Goal: Information Seeking & Learning: Learn about a topic

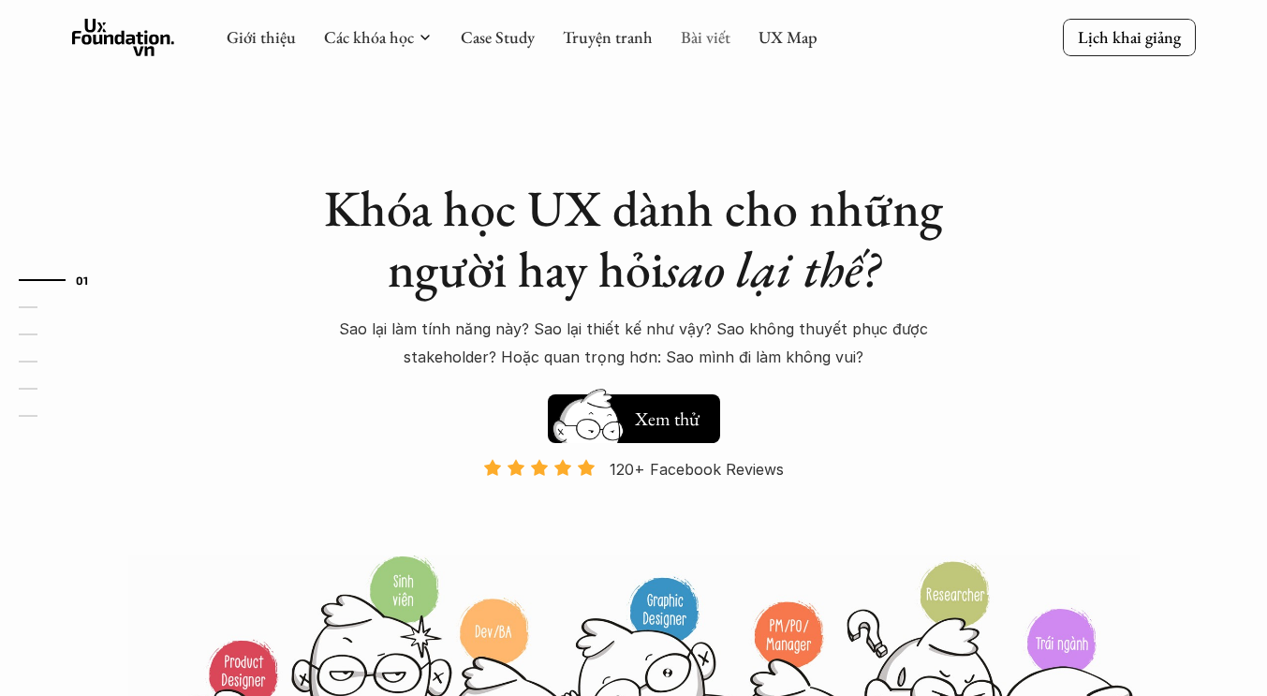
click at [690, 41] on link "Bài viết" at bounding box center [706, 37] width 50 height 22
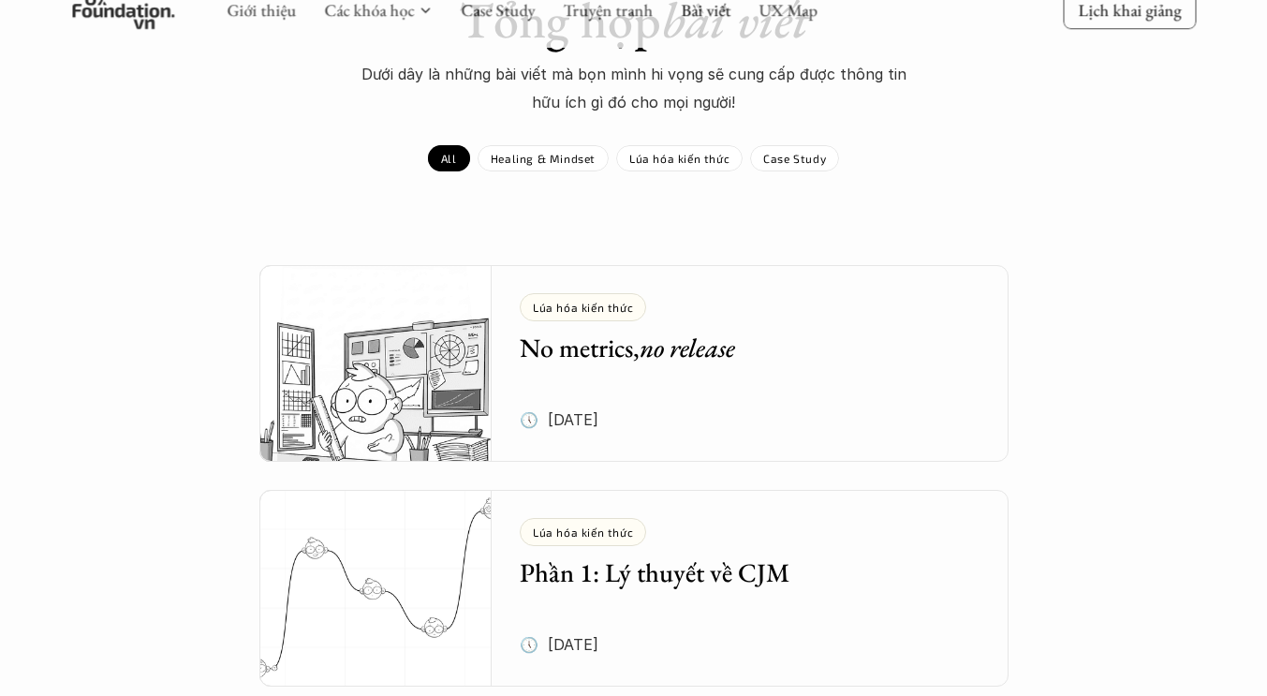
scroll to position [176, 0]
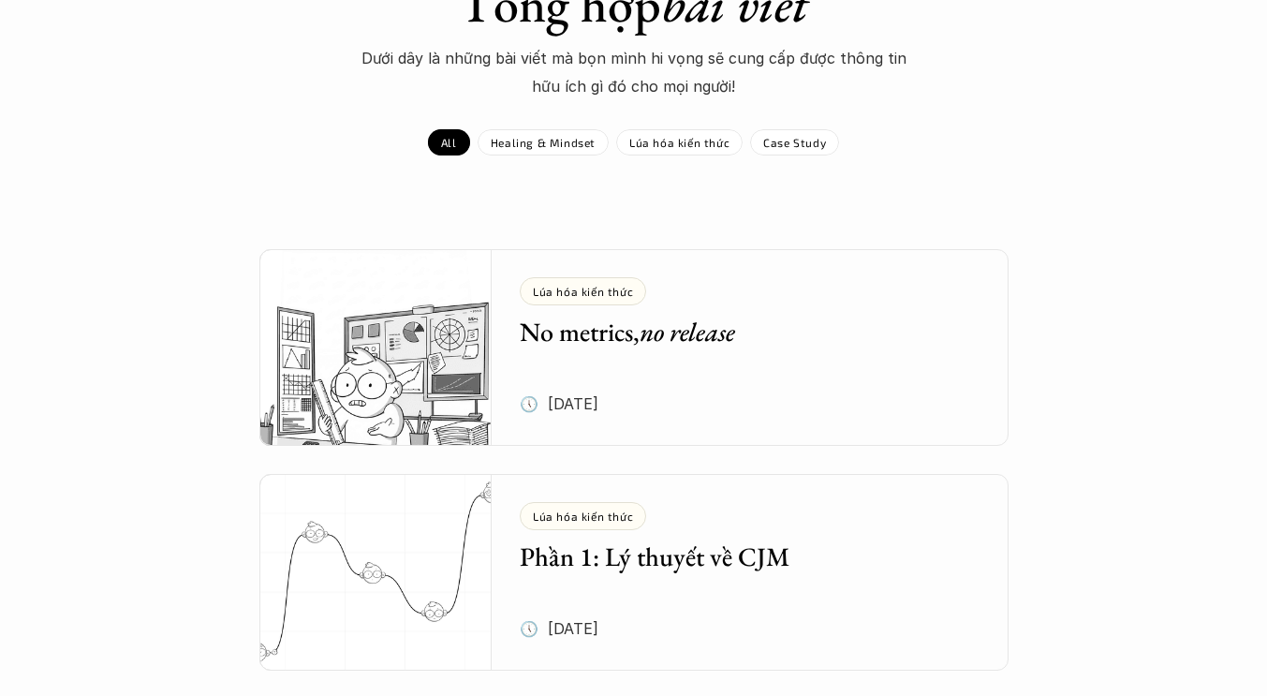
click at [781, 315] on h5 "No metrics, no release" at bounding box center [736, 332] width 433 height 34
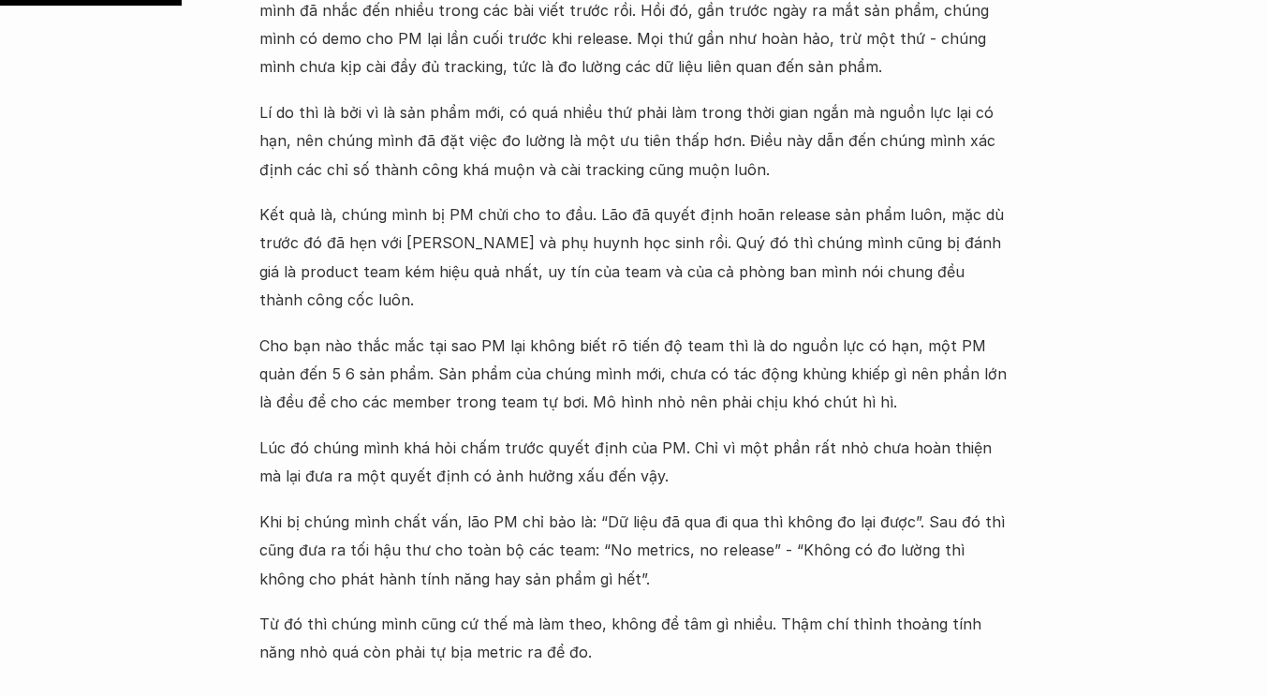
scroll to position [920, 0]
click at [349, 519] on p "Khi bị chúng mình chất vấn, lão PM chỉ bảo là: “Dữ liệu đã qua đi qua thì không…" at bounding box center [633, 549] width 749 height 85
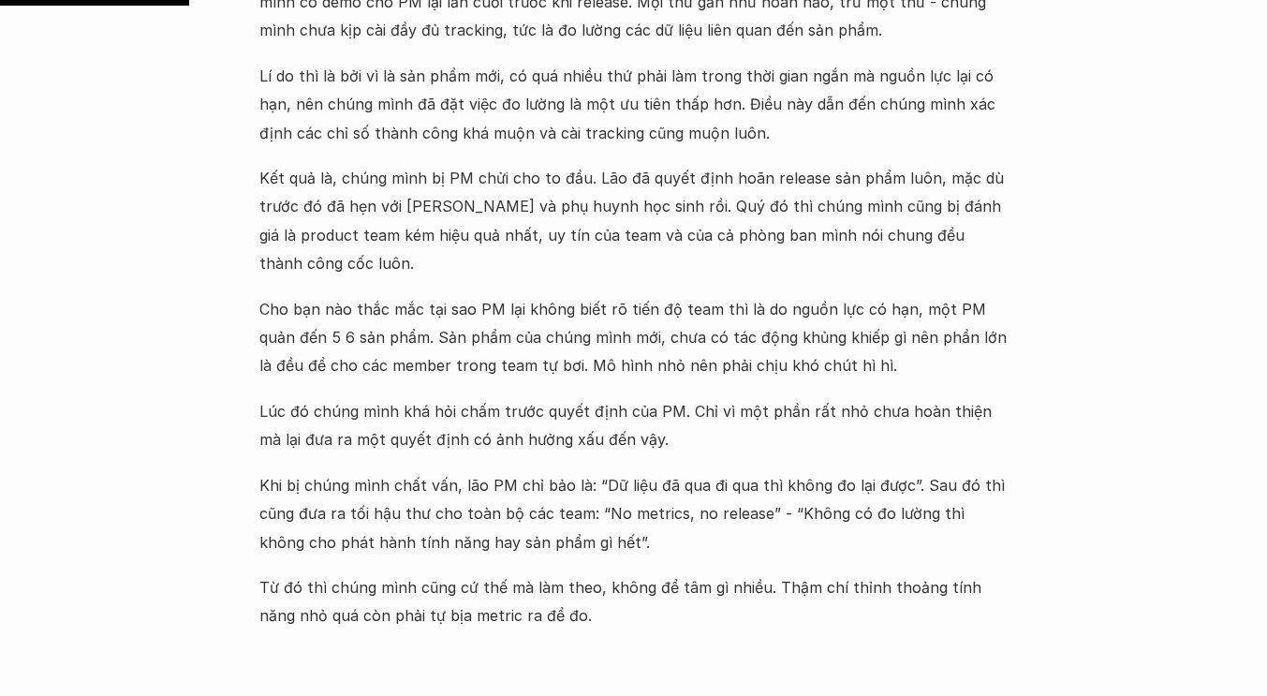
scroll to position [957, 0]
click at [349, 572] on p "Từ đó thì chúng mình cũng cứ thế mà làm theo, không để tâm gì nhiều. Thậm chí t…" at bounding box center [633, 600] width 749 height 57
click at [400, 301] on p "Cho bạn nào thắc mắc tại sao PM lại không biết rõ tiến độ team thì là do nguồn …" at bounding box center [633, 336] width 749 height 85
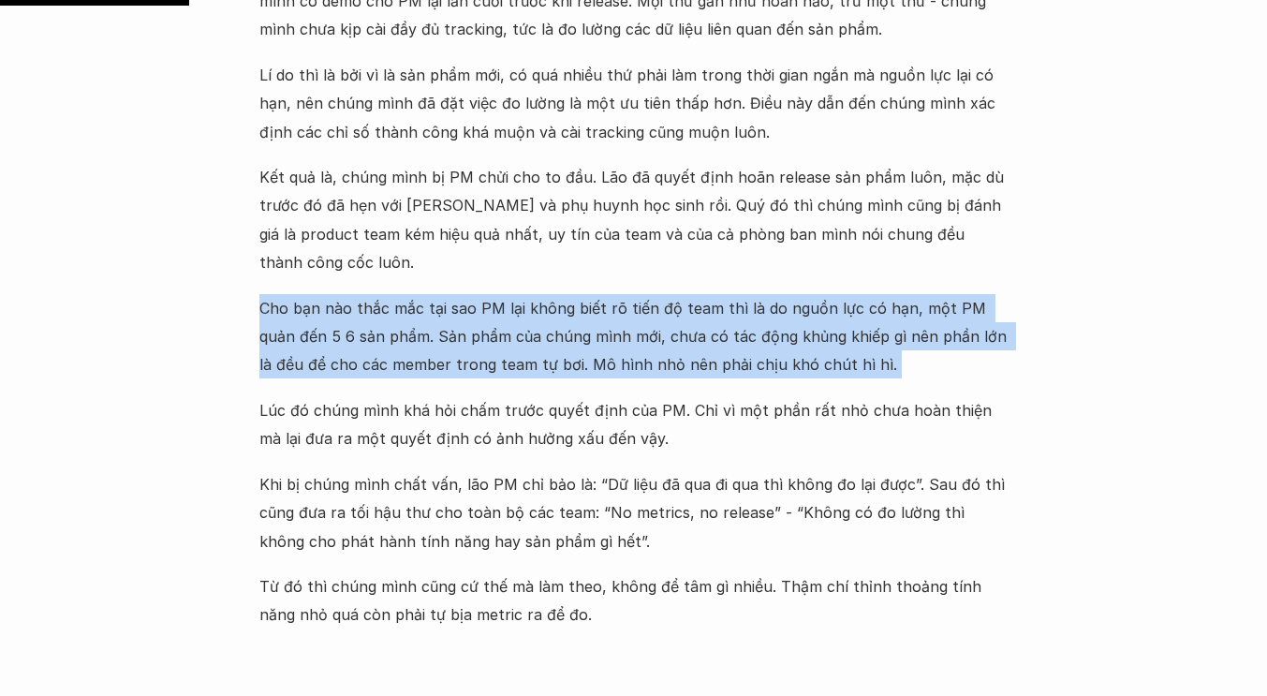
click at [400, 301] on p "Cho bạn nào thắc mắc tại sao PM lại không biết rõ tiến độ team thì là do nguồn …" at bounding box center [633, 336] width 749 height 85
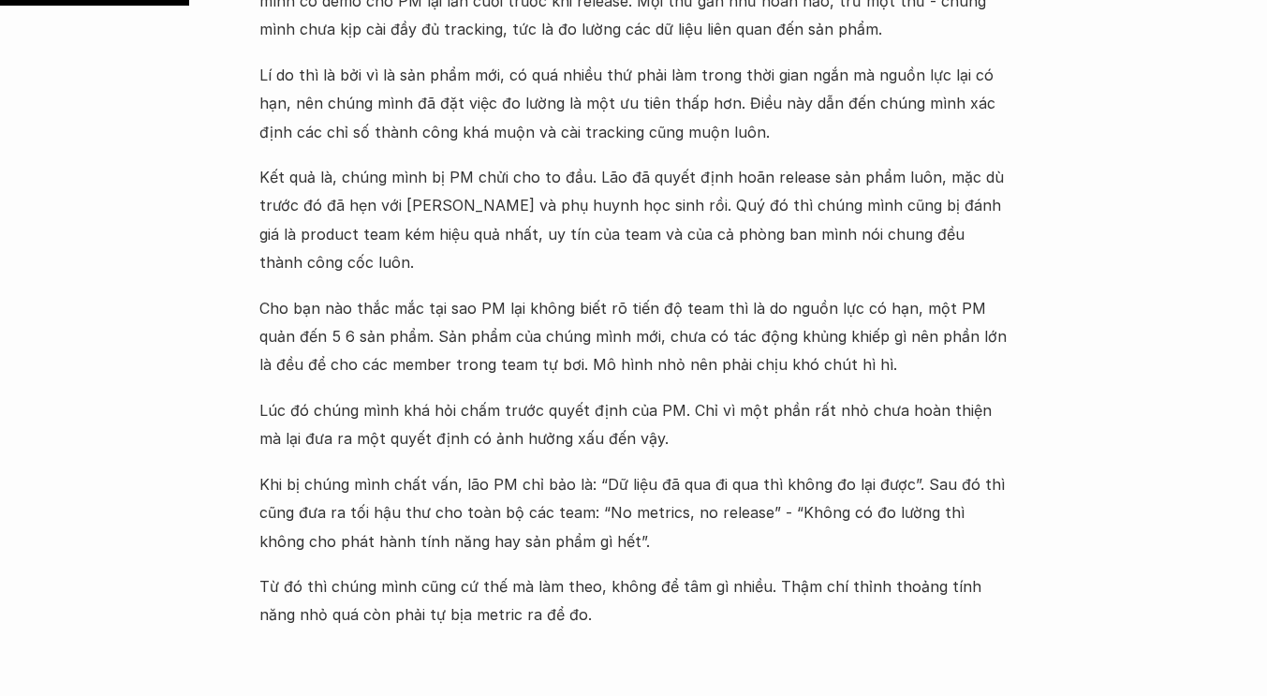
click at [377, 396] on p "Lúc đó chúng mình khá hỏi chấm trước quyết định của PM. Chỉ vì một phần rất nhỏ…" at bounding box center [633, 424] width 749 height 57
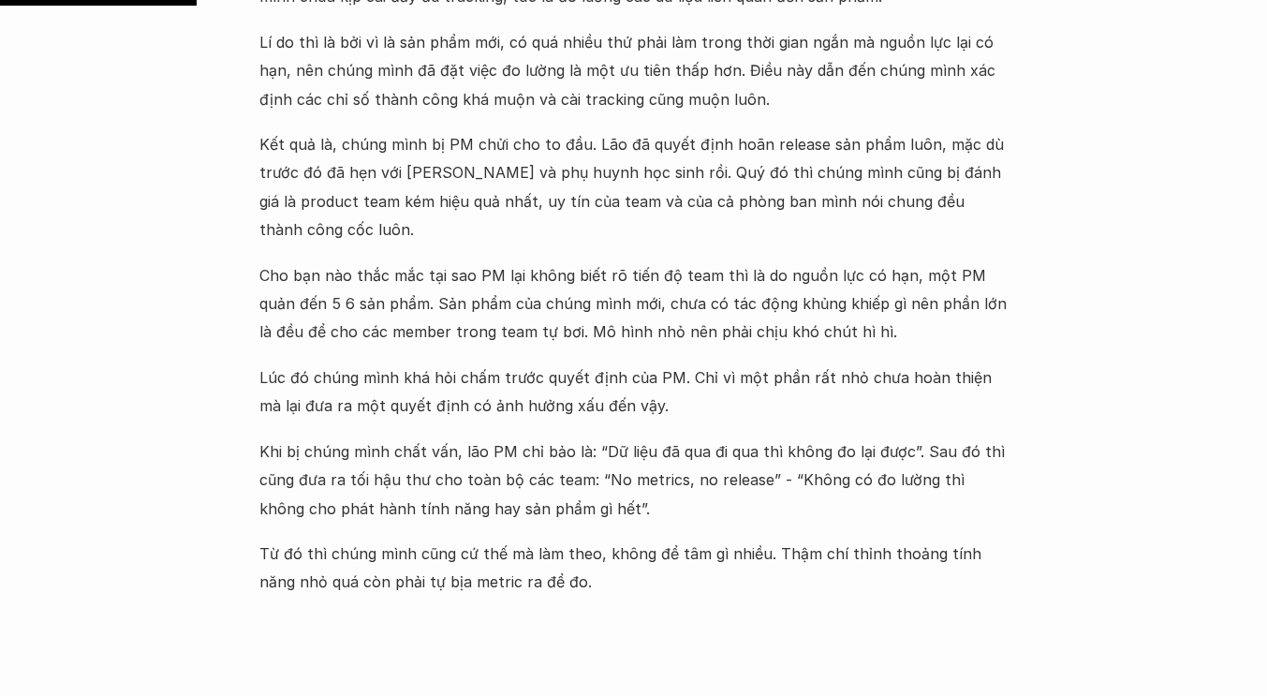
scroll to position [993, 0]
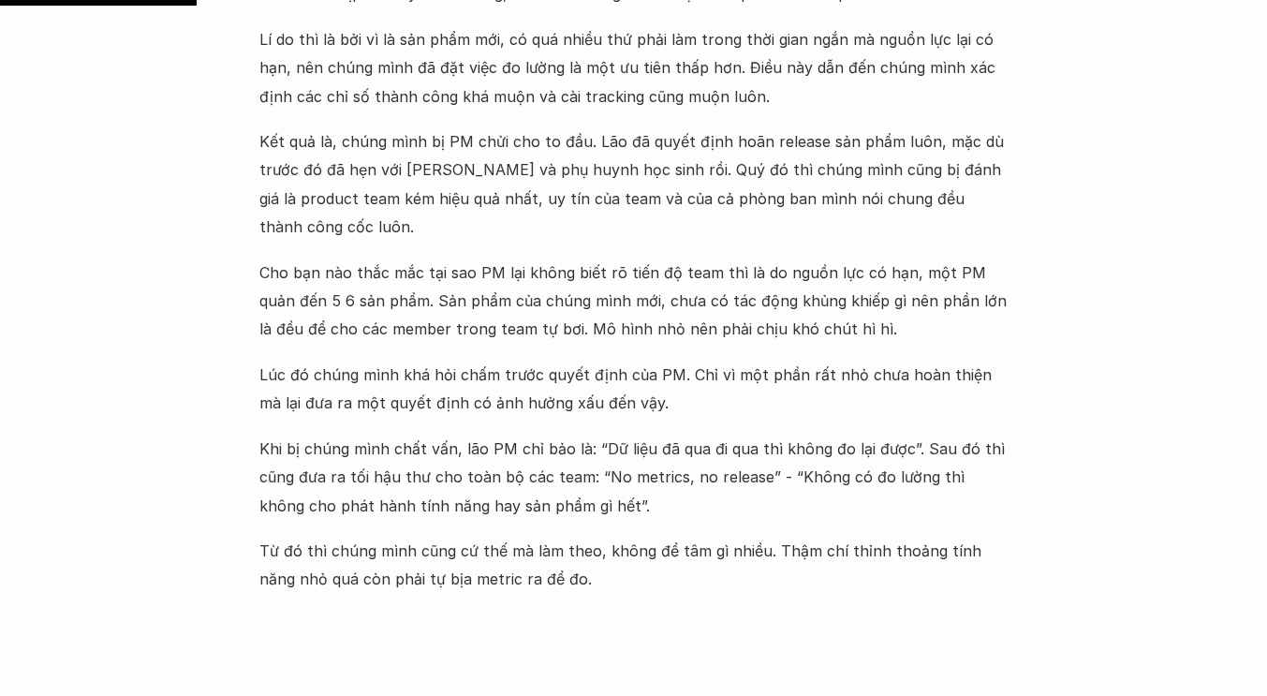
click at [378, 448] on p "Khi bị chúng mình chất vấn, lão PM chỉ bảo là: “Dữ liệu đã qua đi qua thì không…" at bounding box center [633, 476] width 749 height 85
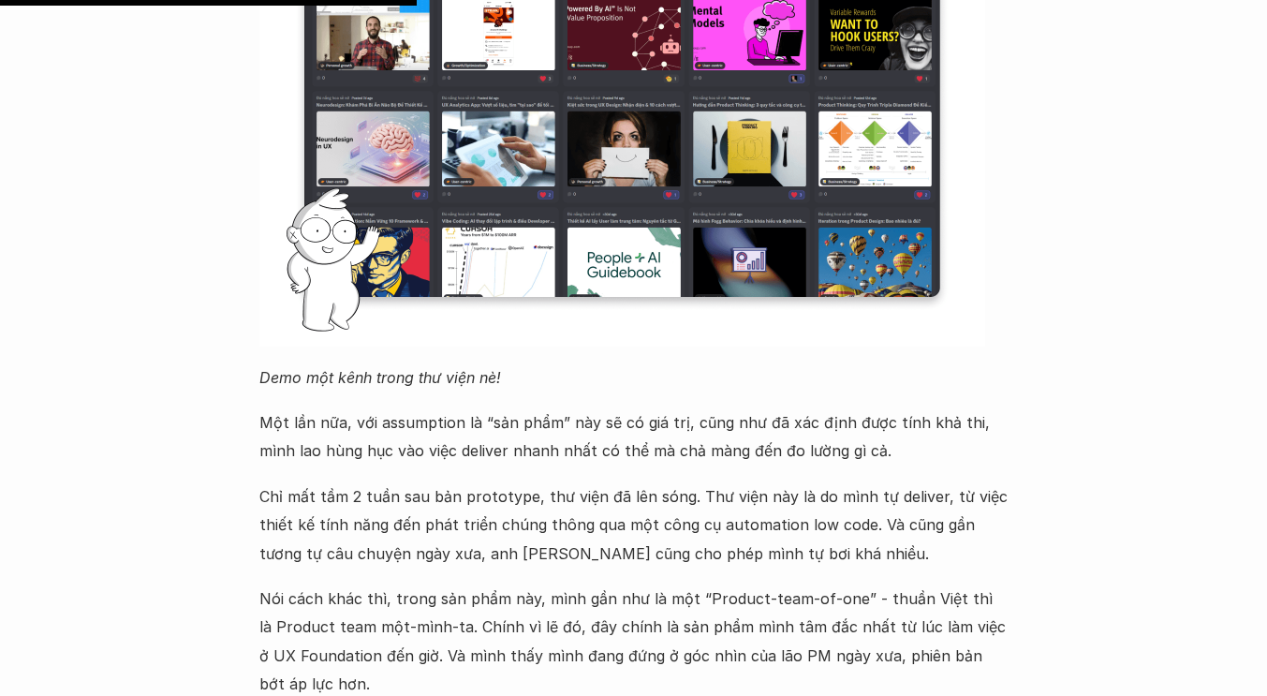
scroll to position [2106, 0]
click at [391, 407] on p "Một lần nữa, với assumption là “sản phẩm” này sẽ có giá trị, cũng như đã xác đị…" at bounding box center [633, 435] width 749 height 57
click at [391, 420] on p "Một lần nữa, với assumption là “sản phẩm” này sẽ có giá trị, cũng như đã xác đị…" at bounding box center [633, 435] width 749 height 57
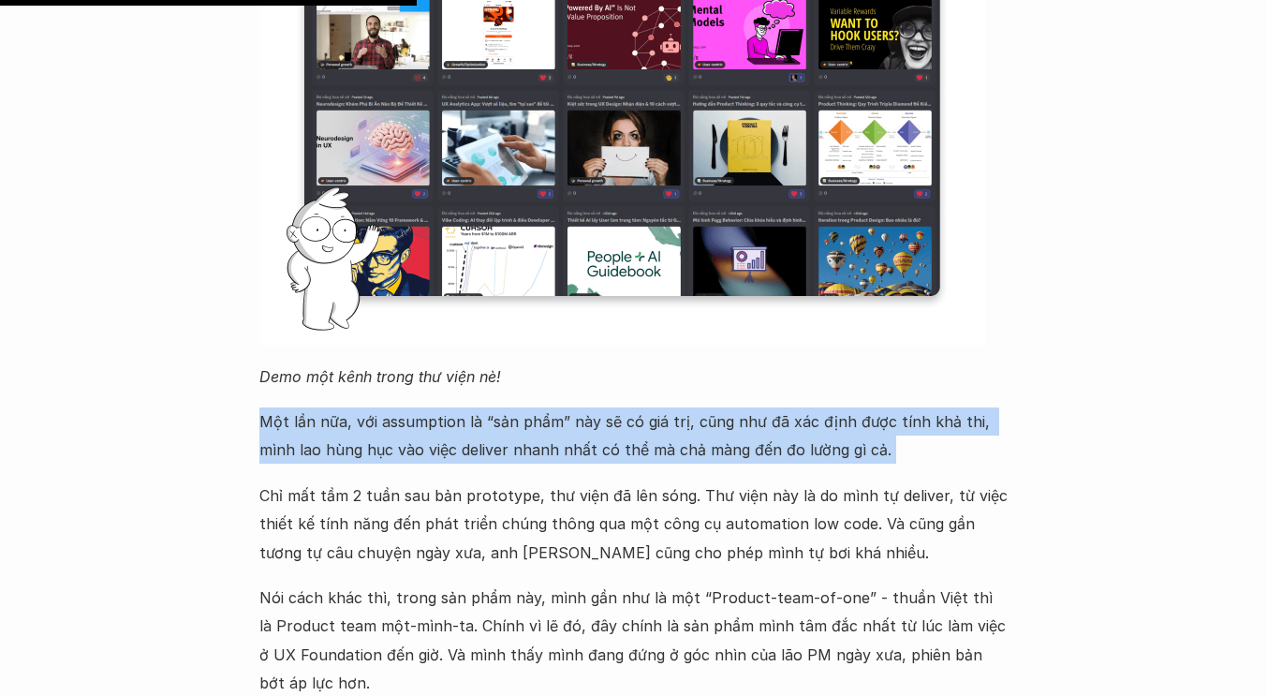
click at [391, 420] on p "Một lần nữa, với assumption là “sản phẩm” này sẽ có giá trị, cũng như đã xác đị…" at bounding box center [633, 435] width 749 height 57
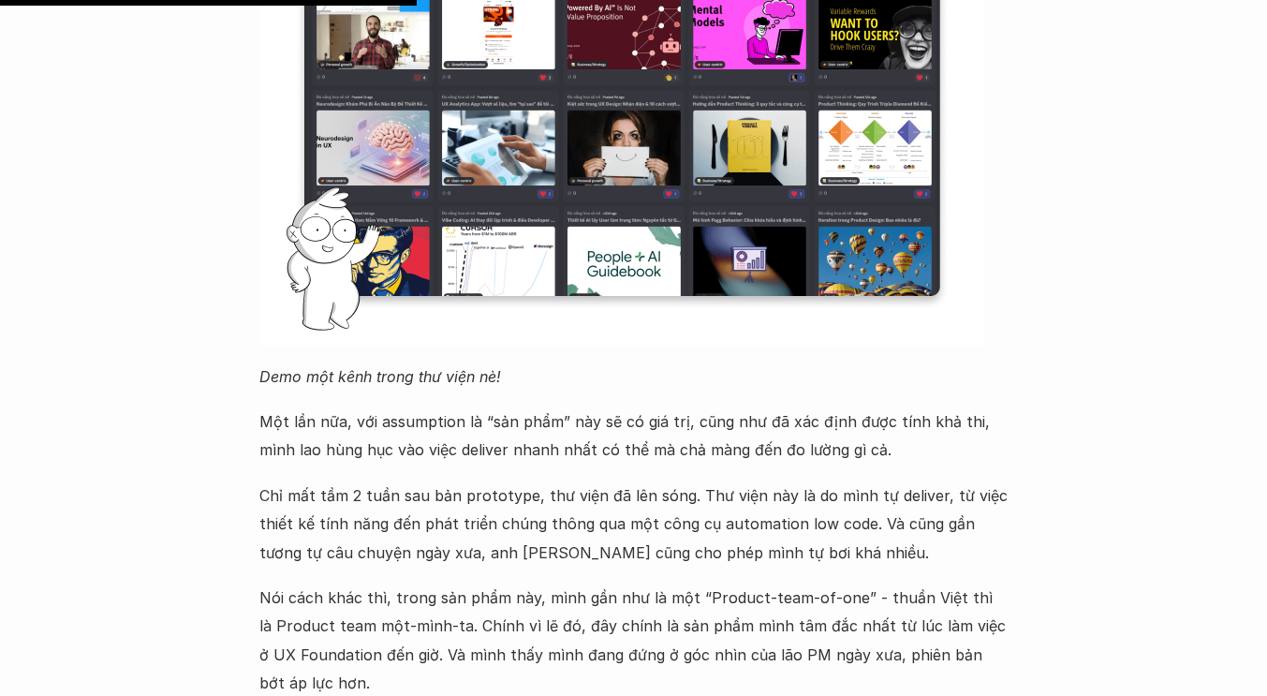
click at [393, 481] on p "Chỉ mất tầm 2 tuần sau bản prototype, thư viện đã lên sóng. Thư viện này là do …" at bounding box center [633, 523] width 749 height 85
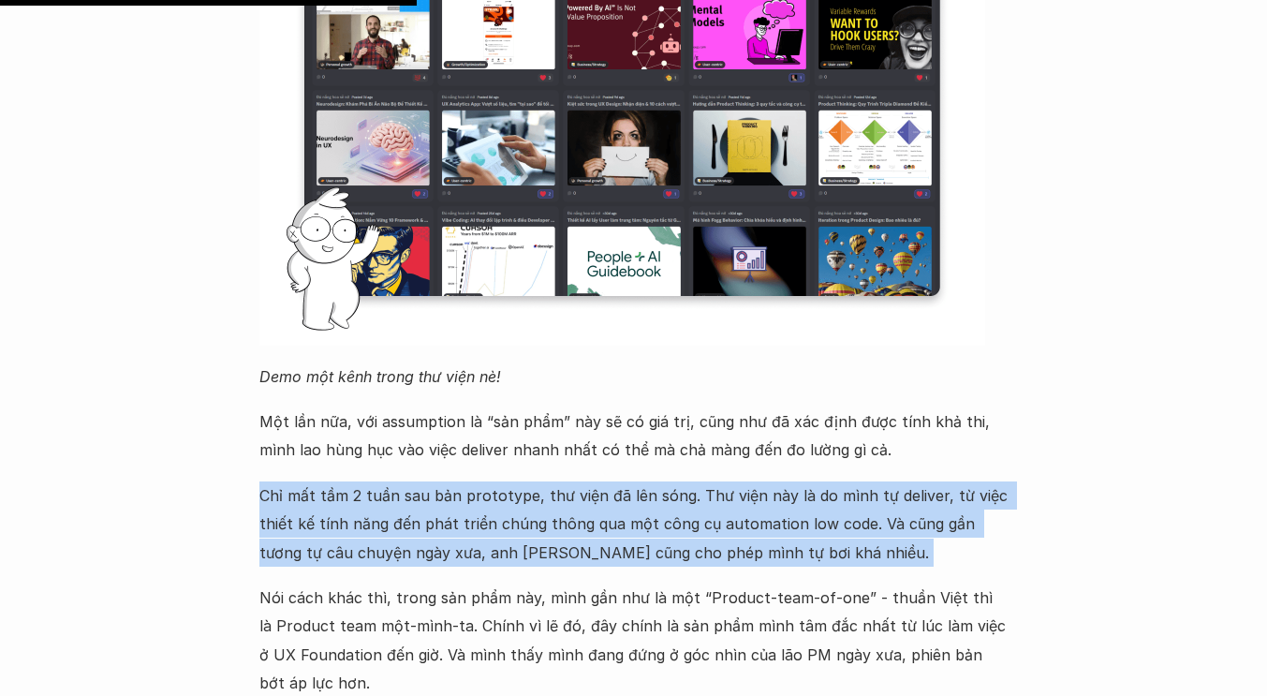
click at [393, 481] on p "Chỉ mất tầm 2 tuần sau bản prototype, thư viện đã lên sóng. Thư viện này là do …" at bounding box center [633, 523] width 749 height 85
click at [399, 530] on p "Chỉ mất tầm 2 tuần sau bản prototype, thư viện đã lên sóng. Thư viện này là do …" at bounding box center [633, 523] width 749 height 85
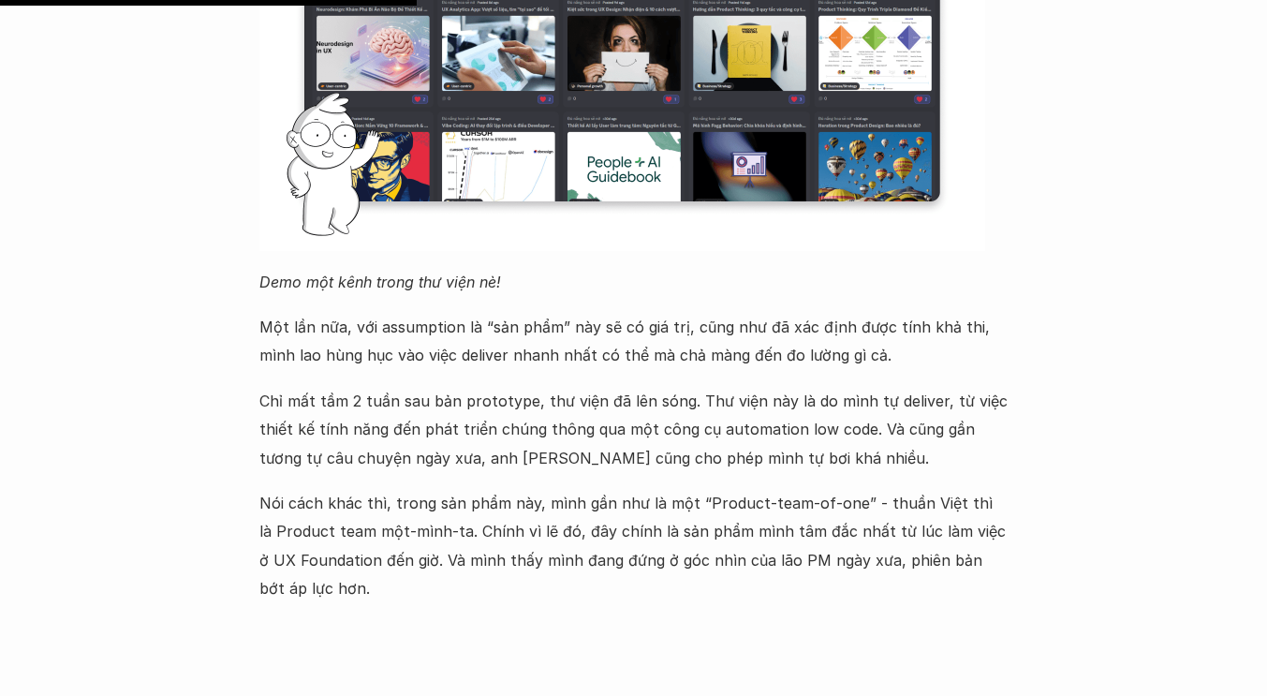
scroll to position [2217, 0]
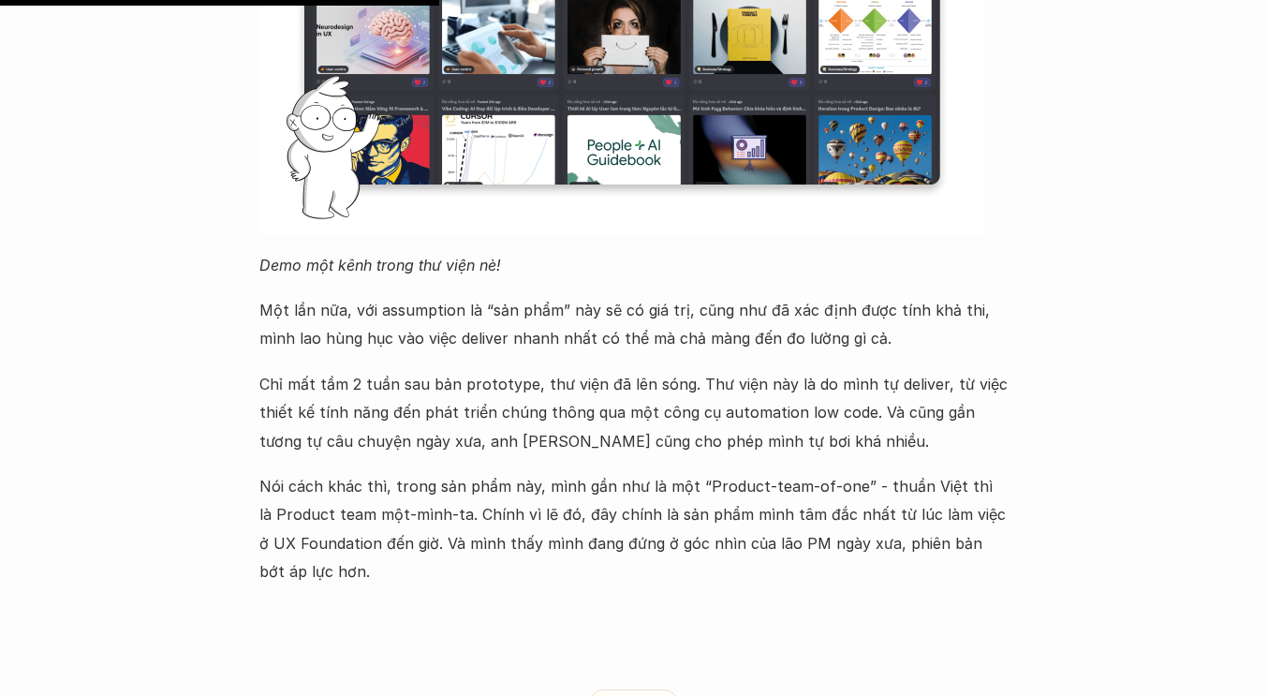
click at [405, 498] on p "Nói cách khác thì, trong sản phẩm này, mình gần như là một “Product-team-of-one…" at bounding box center [633, 529] width 749 height 114
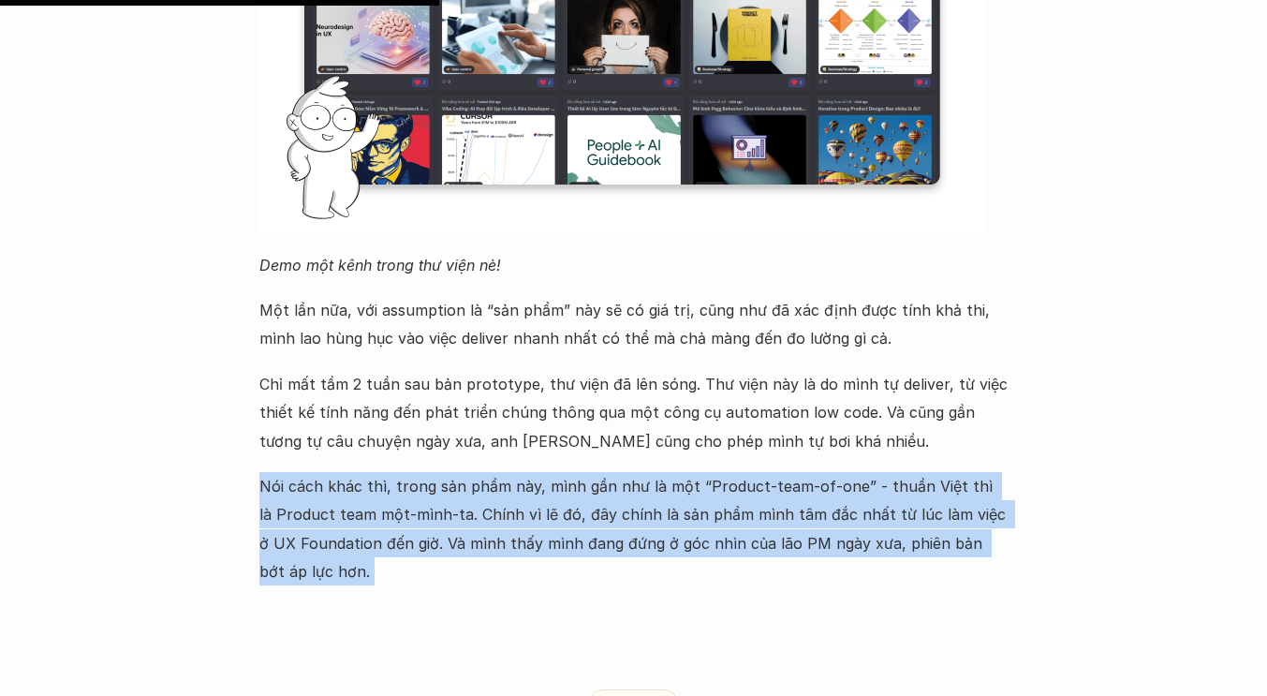
click at [405, 498] on p "Nói cách khác thì, trong sản phẩm này, mình gần như là một “Product-team-of-one…" at bounding box center [633, 529] width 749 height 114
click at [396, 540] on p "Nói cách khác thì, trong sản phẩm này, mình gần như là một “Product-team-of-one…" at bounding box center [633, 529] width 749 height 114
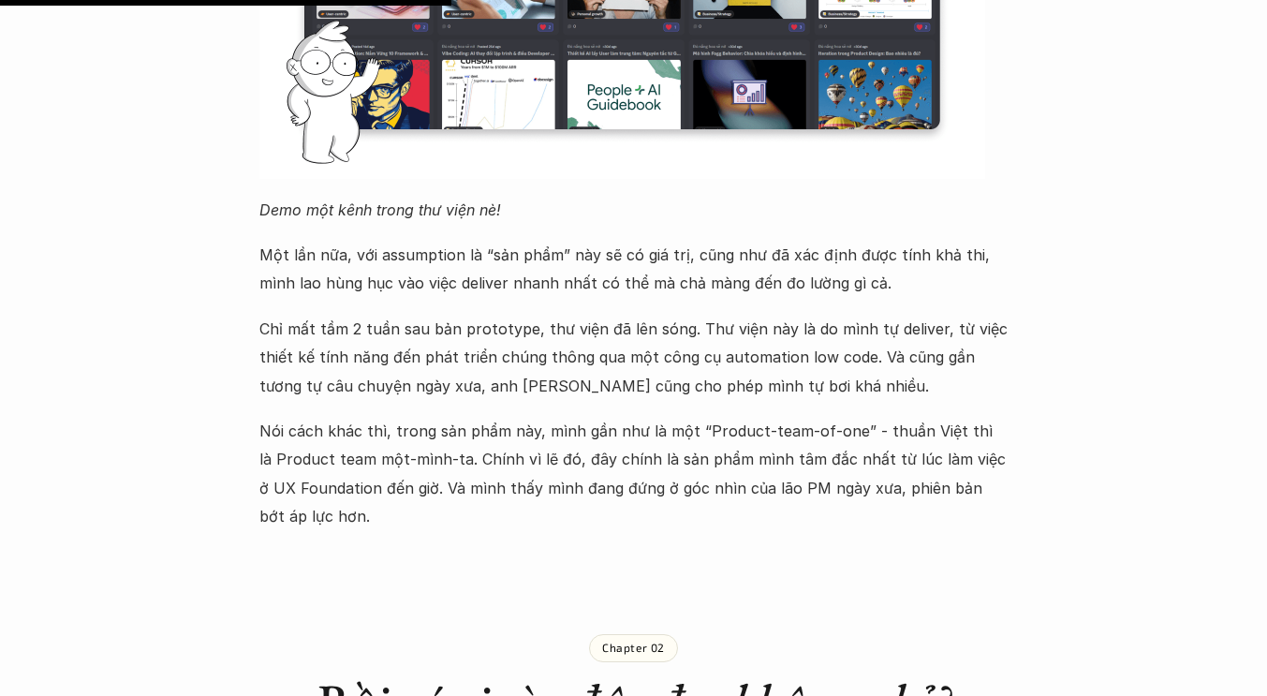
scroll to position [2280, 0]
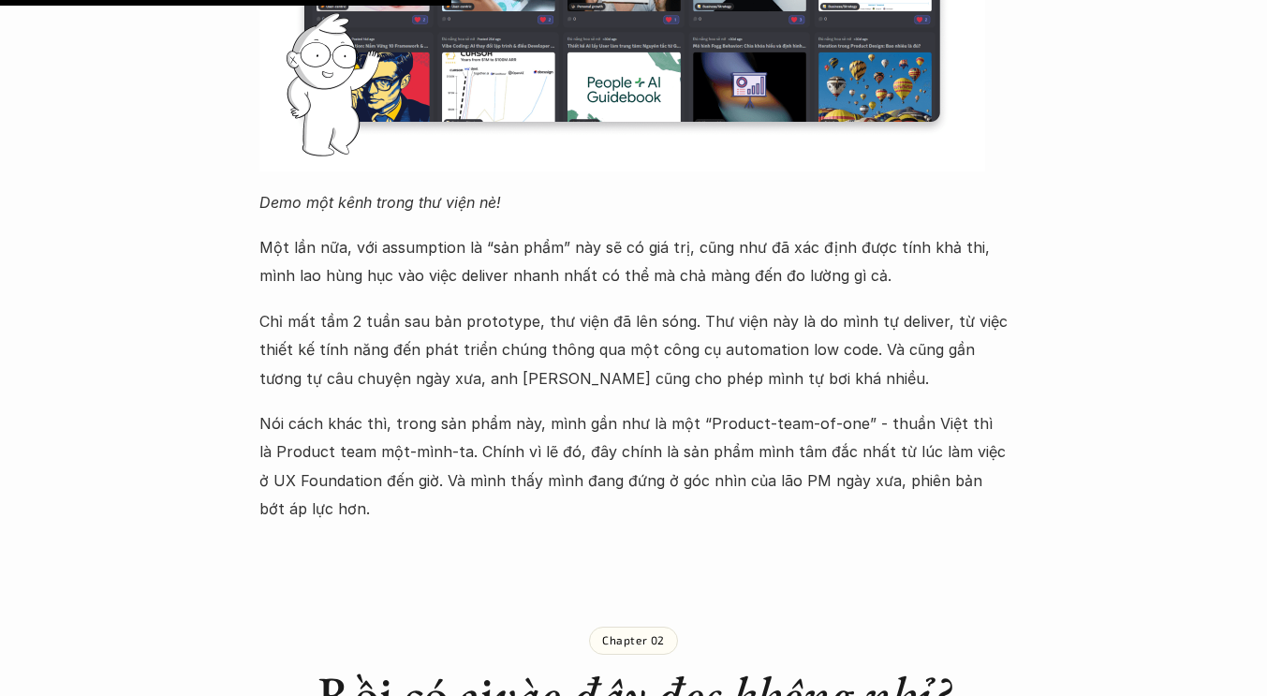
click at [394, 307] on p "Chỉ mất tầm 2 tuần sau bản prototype, thư viện đã lên sóng. Thư viện này là do …" at bounding box center [633, 349] width 749 height 85
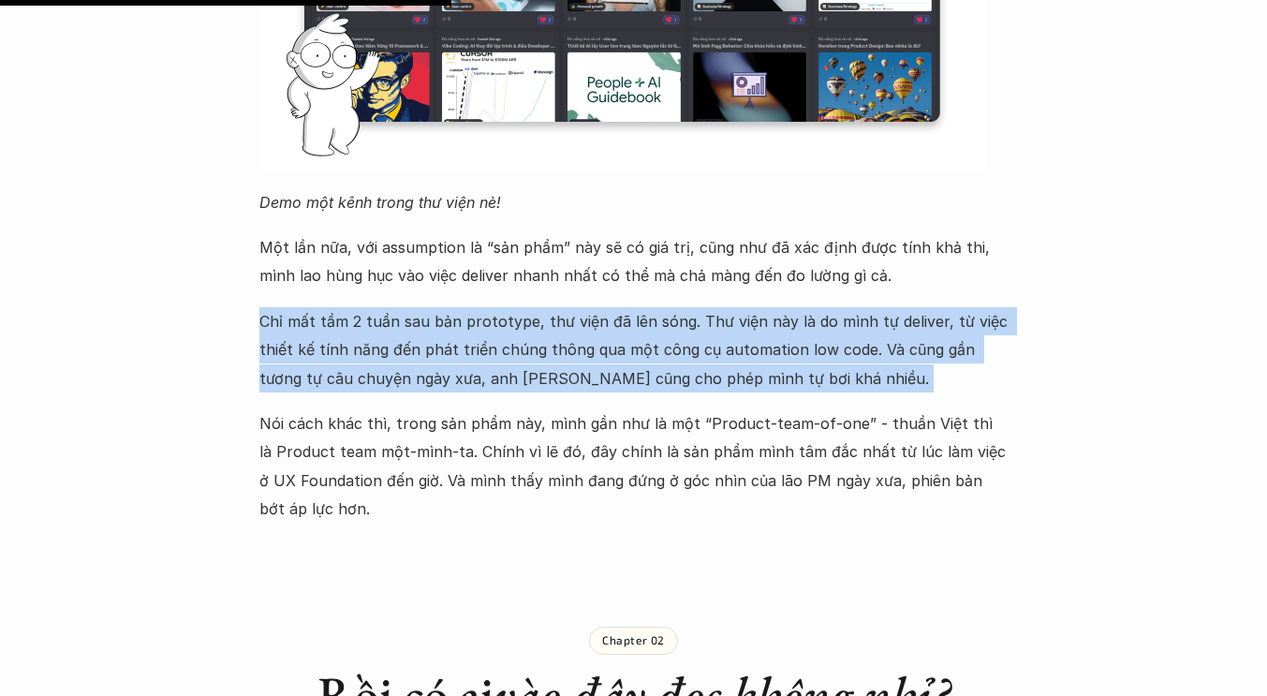
click at [394, 307] on p "Chỉ mất tầm 2 tuần sau bản prototype, thư viện đã lên sóng. Thư viện này là do …" at bounding box center [633, 349] width 749 height 85
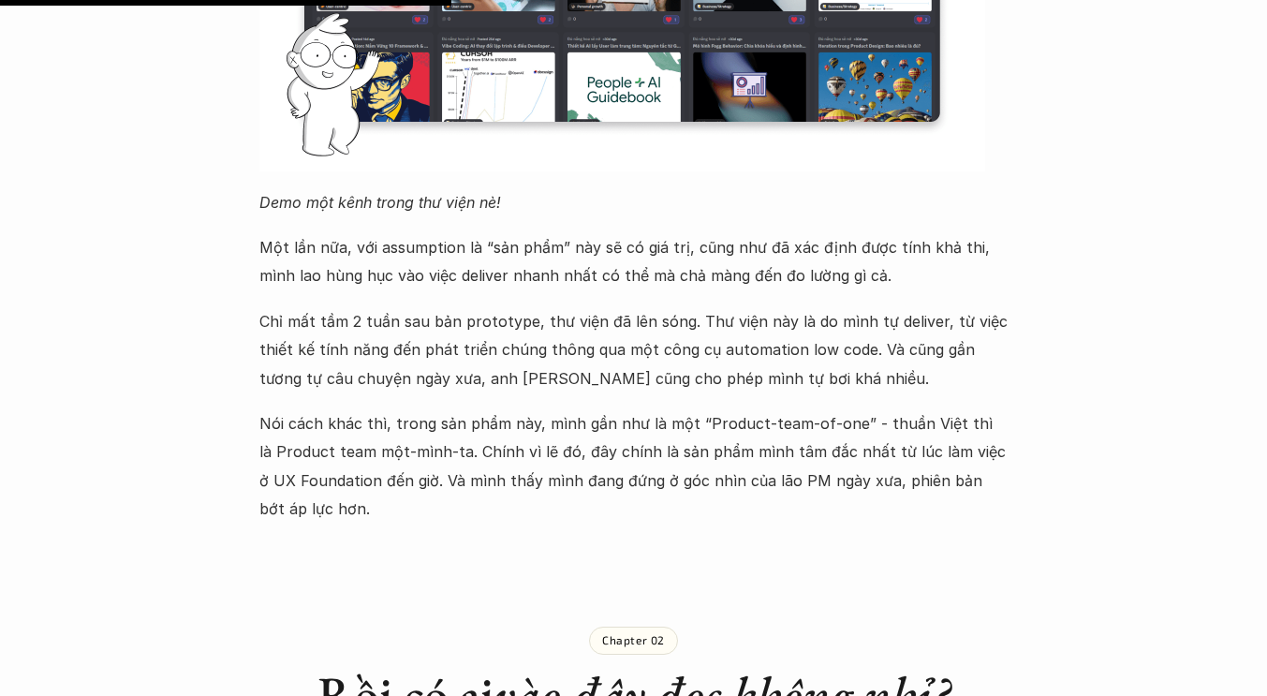
click at [371, 372] on div "Gần đây mình làm một dự án khác trong nội bộ cộng đồng học viên của UX Foundati…" at bounding box center [633, 37] width 749 height 974
click at [382, 340] on p "Chỉ mất tầm 2 tuần sau bản prototype, thư viện đã lên sóng. Thư viện này là do …" at bounding box center [633, 349] width 749 height 85
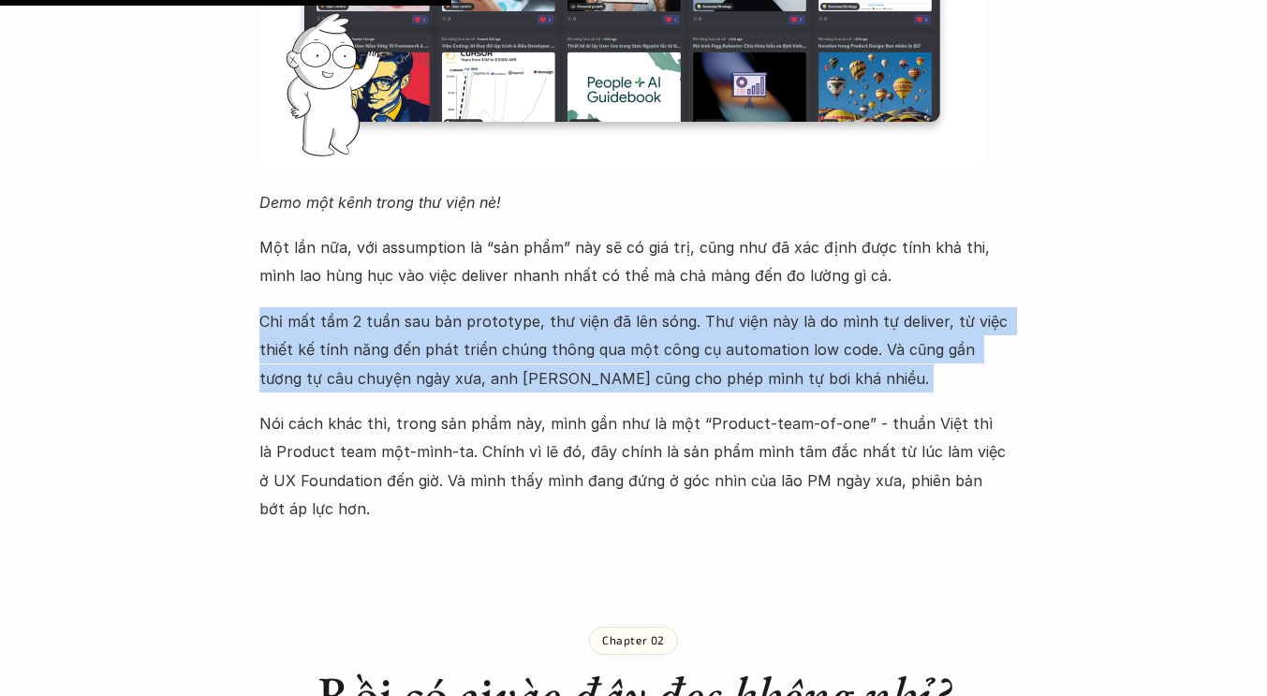
click at [382, 340] on p "Chỉ mất tầm 2 tuần sau bản prototype, thư viện đã lên sóng. Thư viện này là do …" at bounding box center [633, 349] width 749 height 85
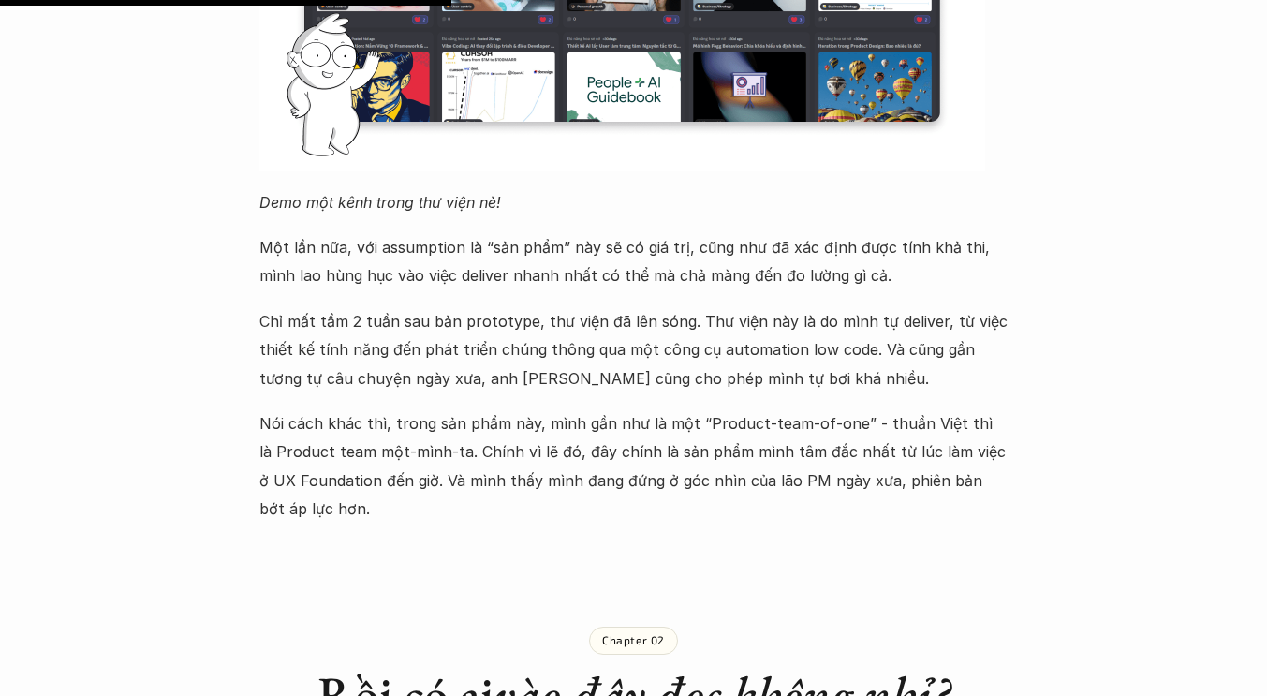
click at [381, 409] on p "Nói cách khác thì, trong sản phẩm này, mình gần như là một “Product-team-of-one…" at bounding box center [633, 466] width 749 height 114
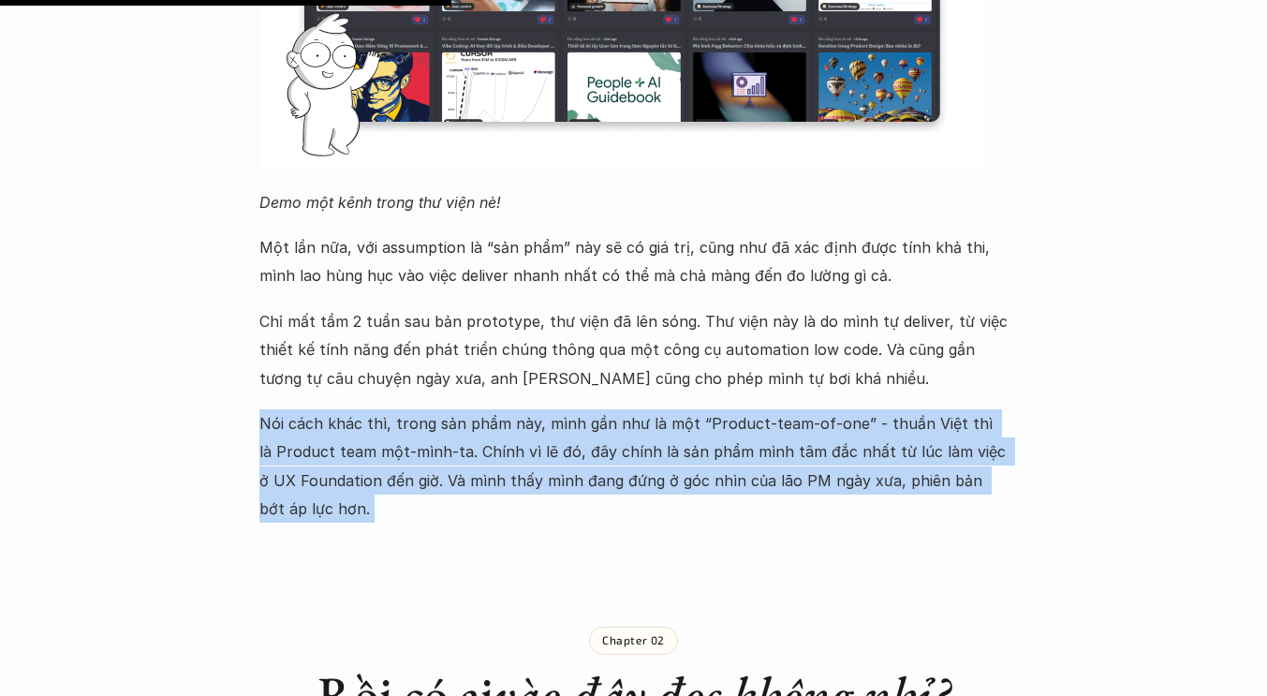
click at [381, 409] on p "Nói cách khác thì, trong sản phẩm này, mình gần như là một “Product-team-of-one…" at bounding box center [633, 466] width 749 height 114
click at [381, 493] on p "Nói cách khác thì, trong sản phẩm này, mình gần như là một “Product-team-of-one…" at bounding box center [633, 466] width 749 height 114
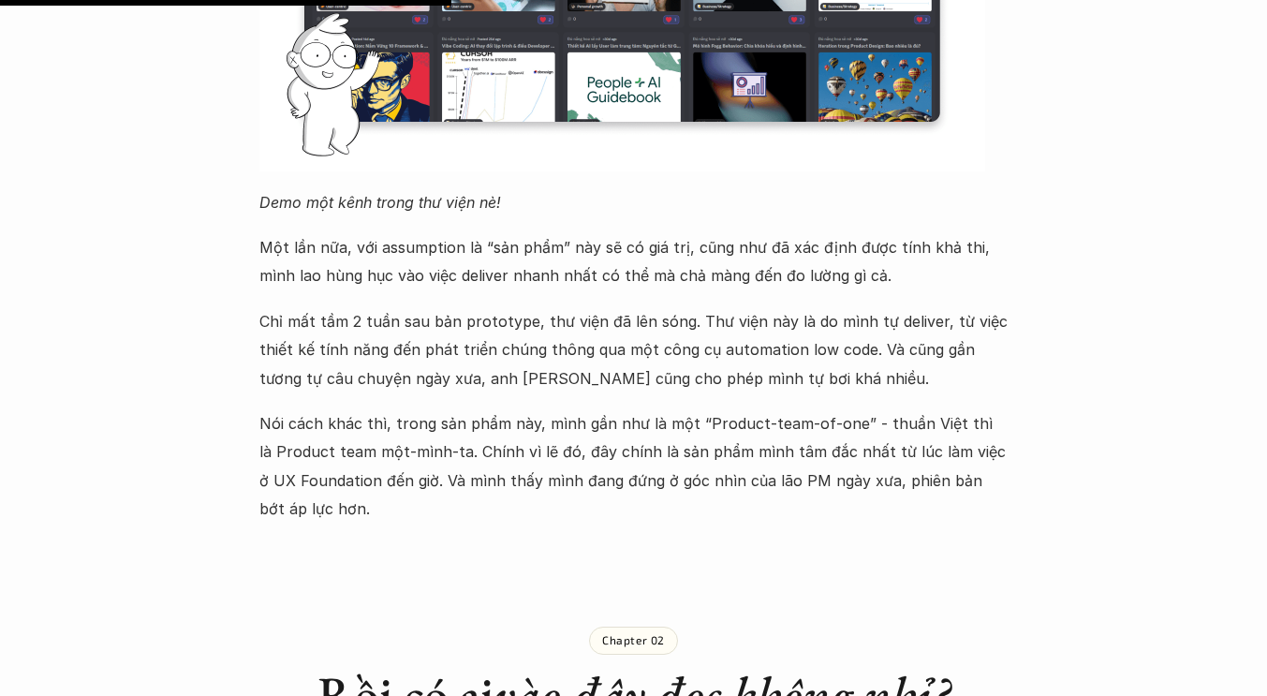
click at [406, 442] on p "Nói cách khác thì, trong sản phẩm này, mình gần như là một “Product-team-of-one…" at bounding box center [633, 466] width 749 height 114
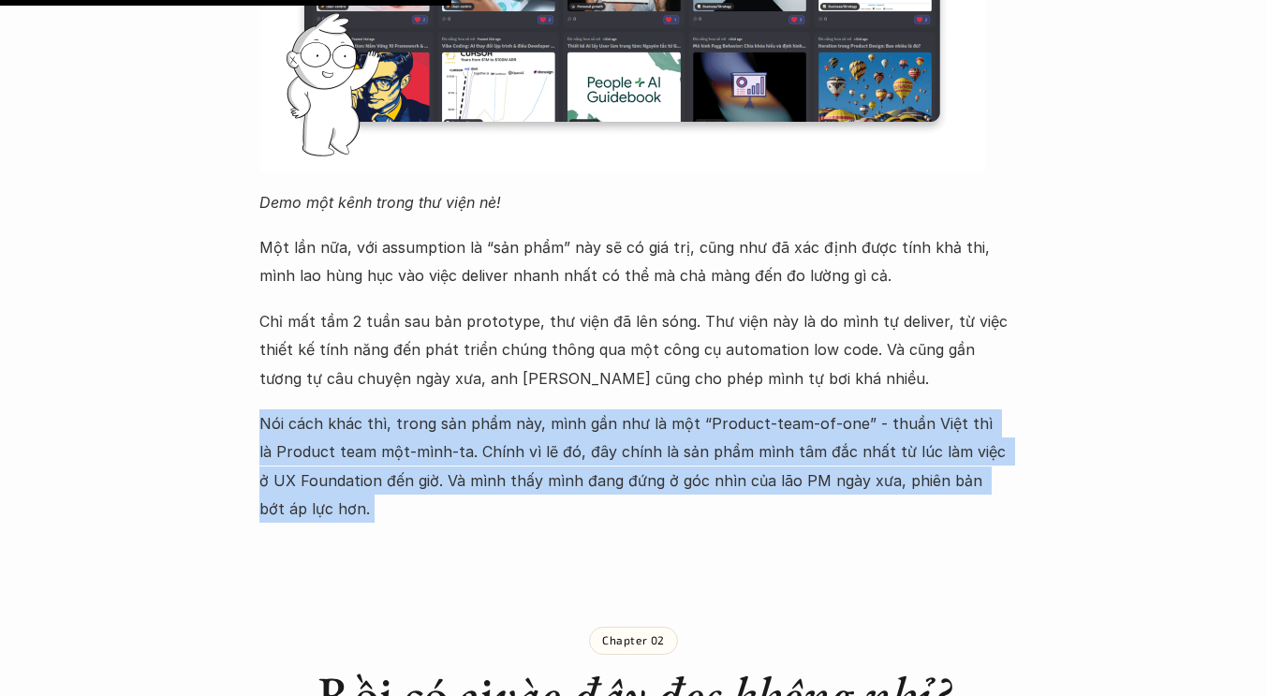
click at [406, 442] on p "Nói cách khác thì, trong sản phẩm này, mình gần như là một “Product-team-of-one…" at bounding box center [633, 466] width 749 height 114
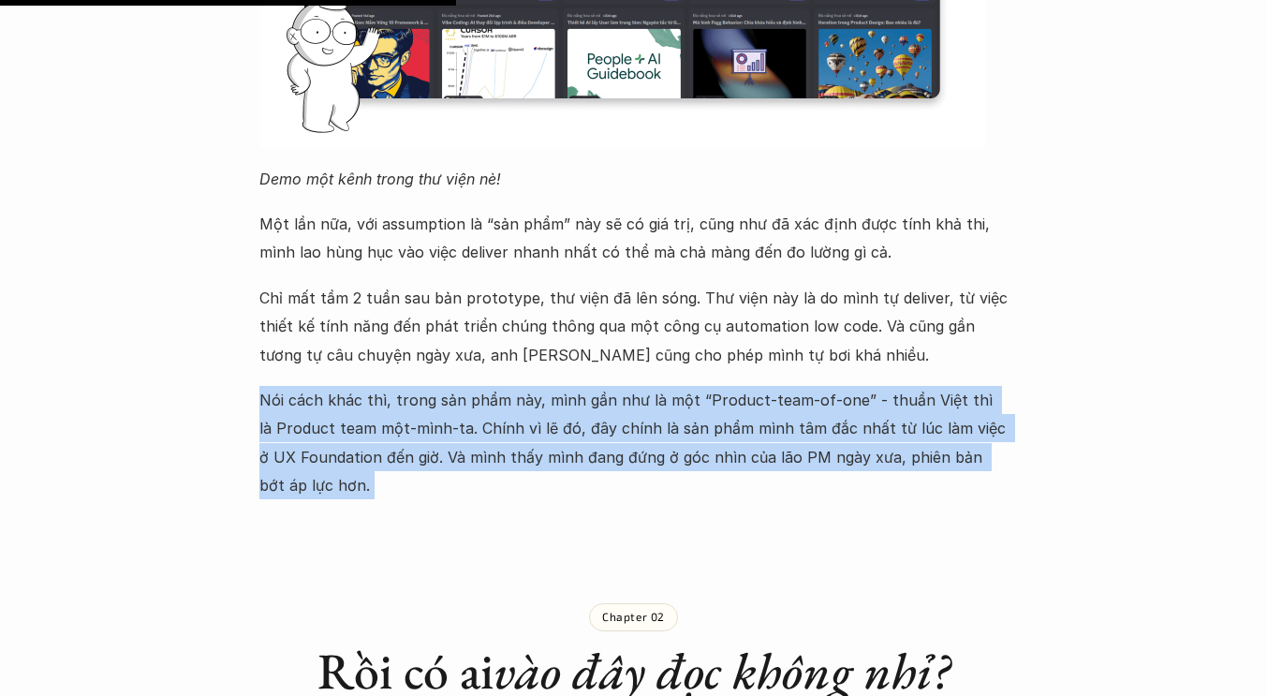
scroll to position [2304, 0]
click at [398, 456] on p "Nói cách khác thì, trong sản phẩm này, mình gần như là một “Product-team-of-one…" at bounding box center [633, 442] width 749 height 114
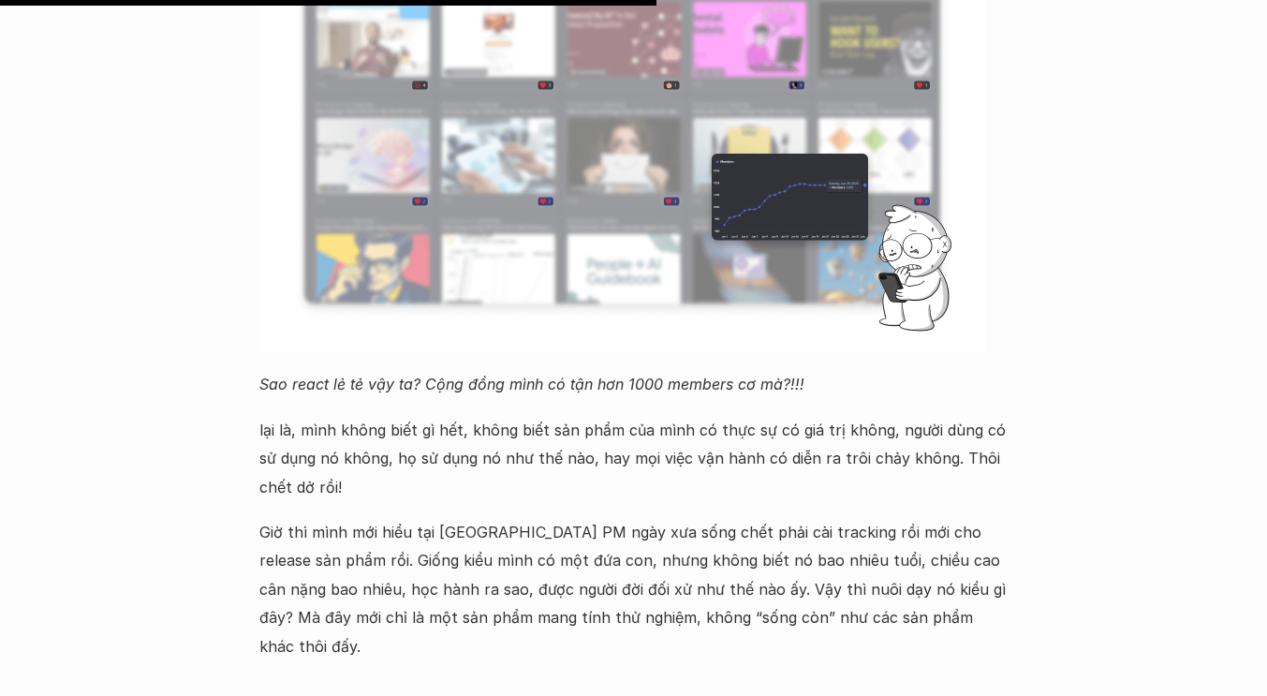
scroll to position [3318, 0]
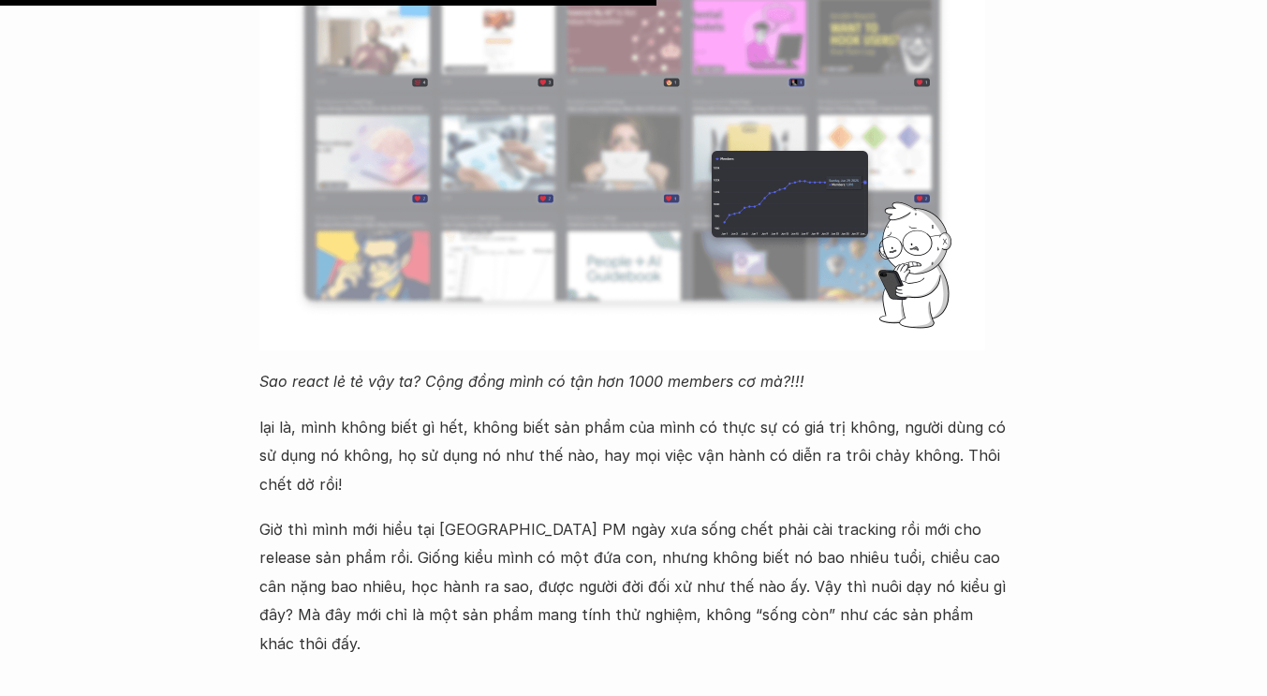
click at [400, 522] on p "Giờ thì mình mới hiểu tại [GEOGRAPHIC_DATA] PM ngày xưa sống chết phải cài trac…" at bounding box center [633, 586] width 749 height 142
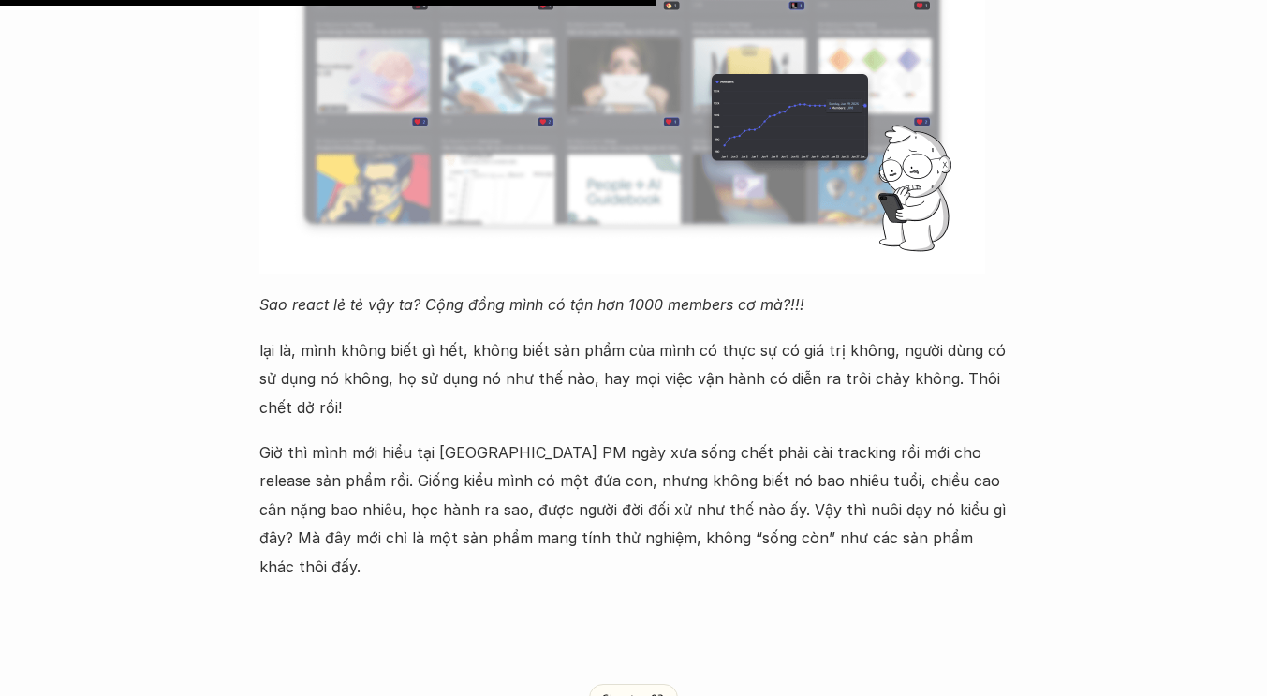
scroll to position [3399, 0]
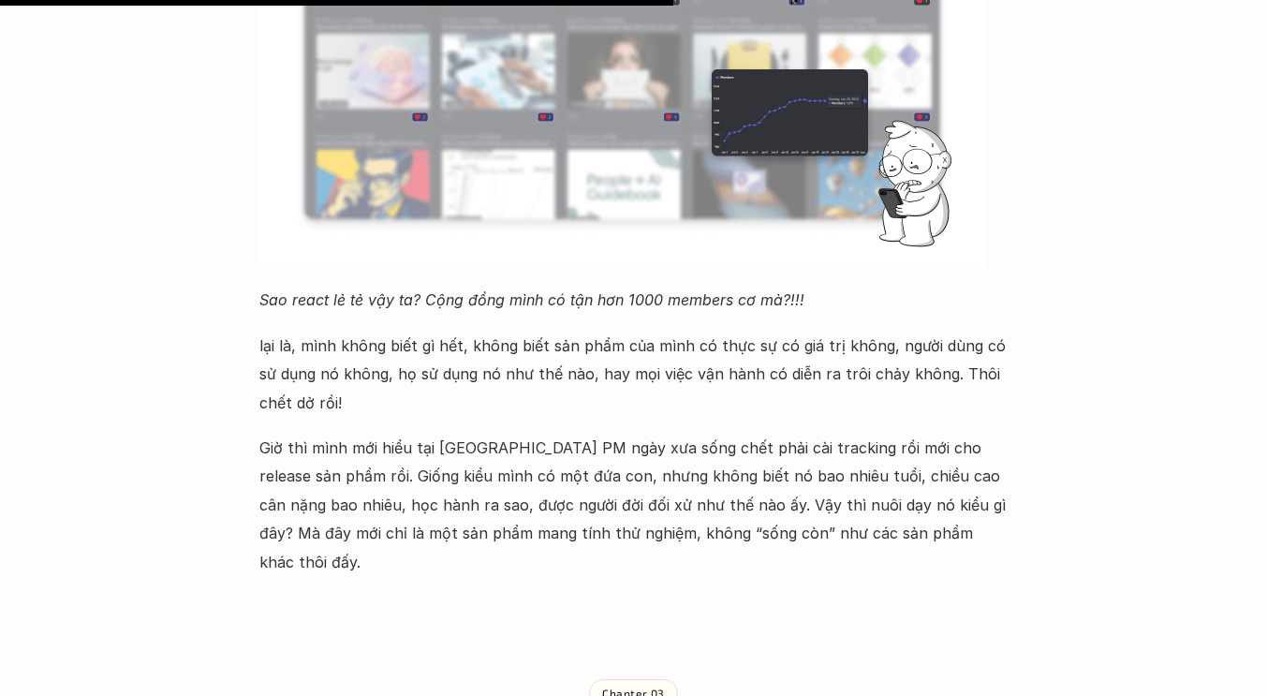
click at [397, 492] on p "Giờ thì mình mới hiểu tại [GEOGRAPHIC_DATA] PM ngày xưa sống chết phải cài trac…" at bounding box center [633, 505] width 749 height 142
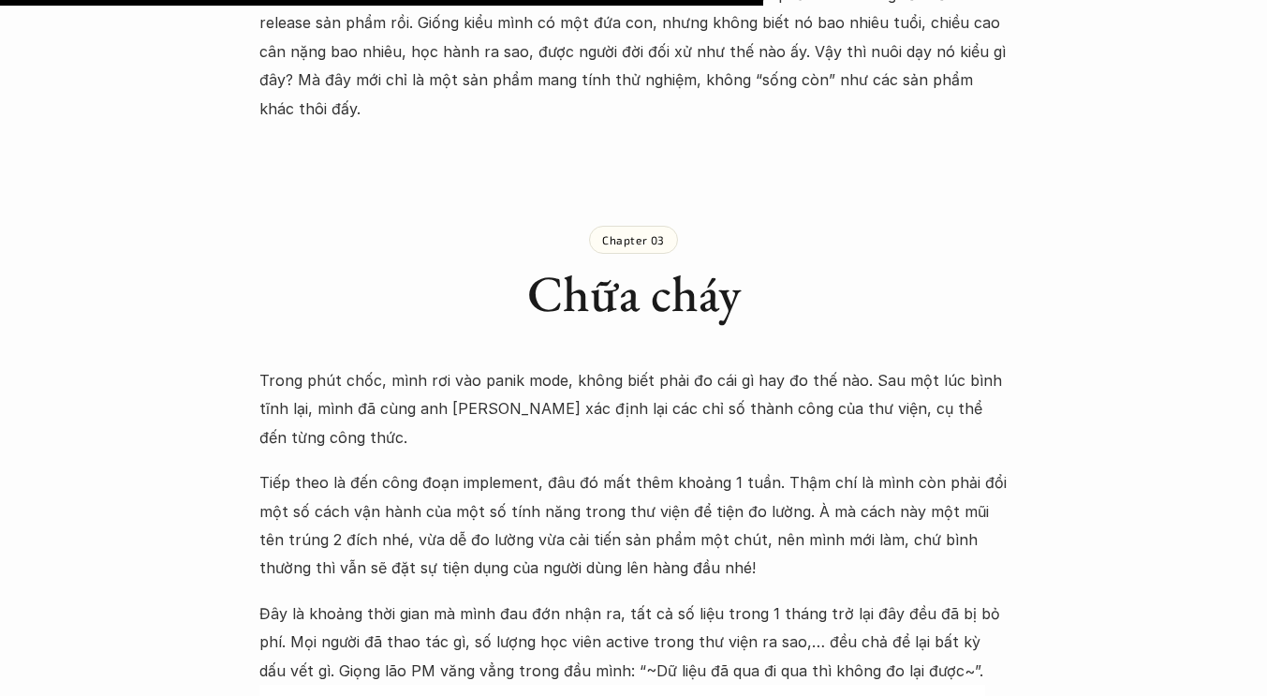
scroll to position [3853, 0]
click at [394, 365] on p "Trong phút chốc, mình rơi vào panik mode, không biết phải đo cái gì hay đo thế …" at bounding box center [633, 407] width 749 height 85
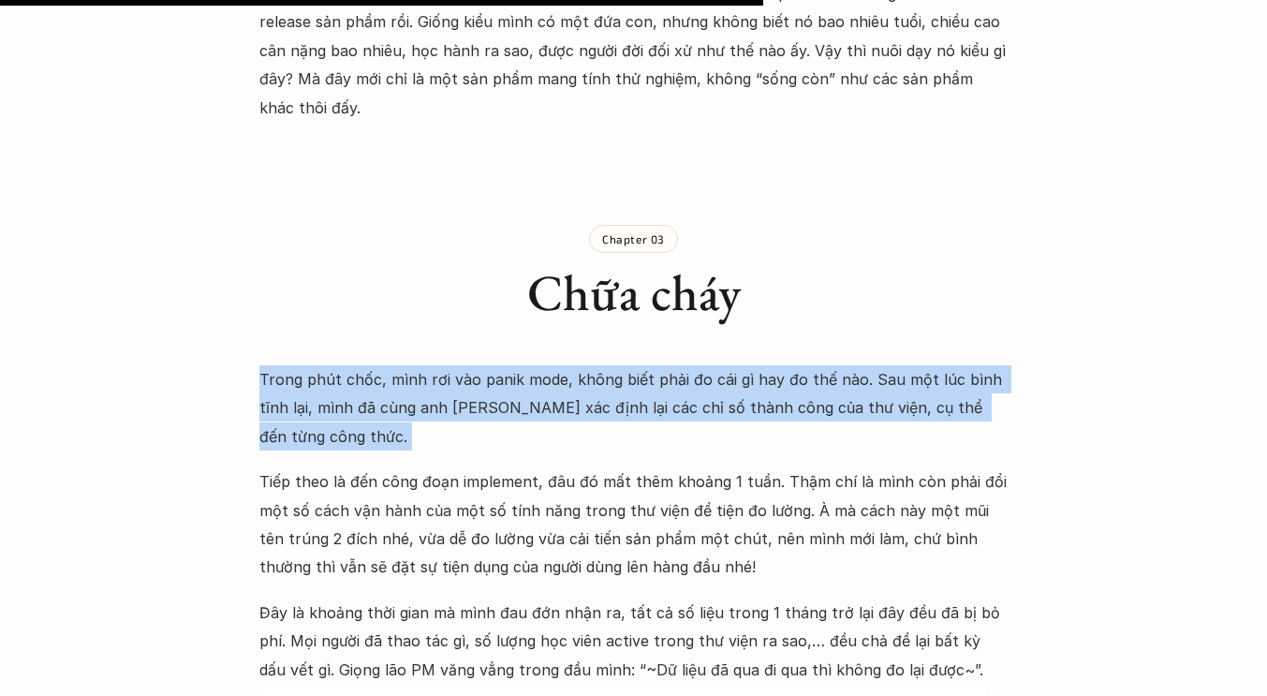
click at [394, 365] on p "Trong phút chốc, mình rơi vào panik mode, không biết phải đo cái gì hay đo thế …" at bounding box center [633, 407] width 749 height 85
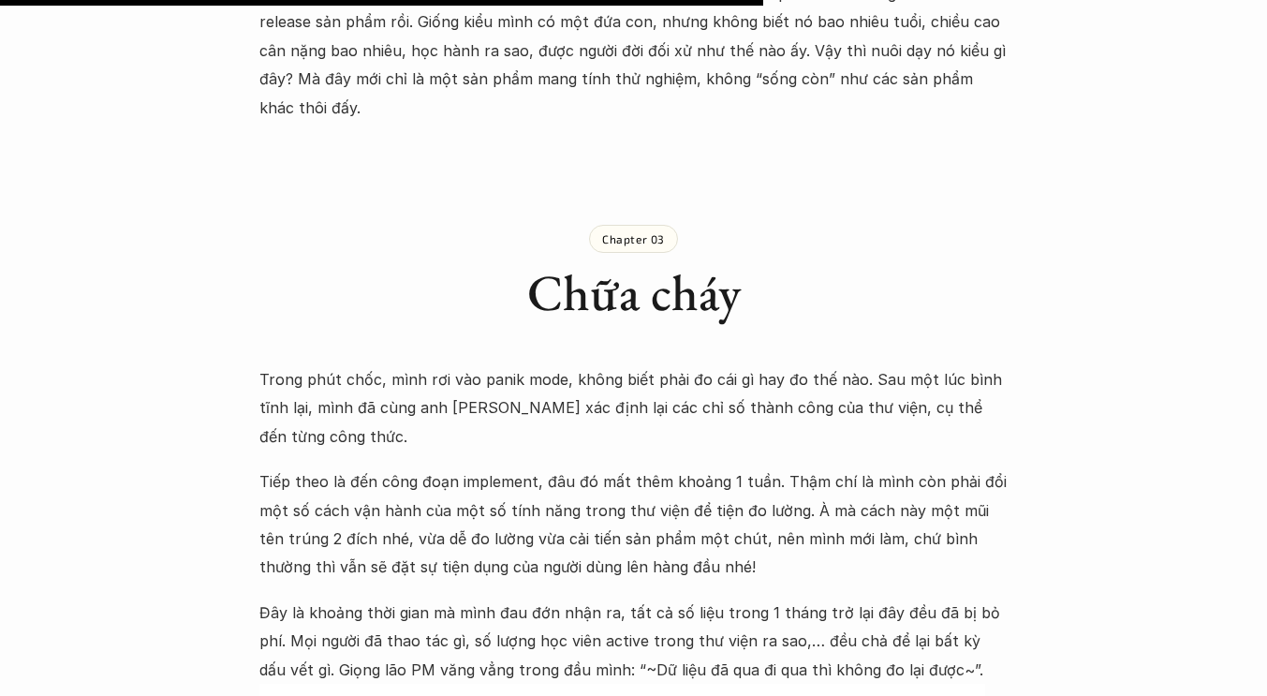
click at [394, 467] on p "Tiếp theo là đến công đoạn implement, đâu đó mất thêm khoảng 1 tuần. Thậm chí l…" at bounding box center [633, 524] width 749 height 114
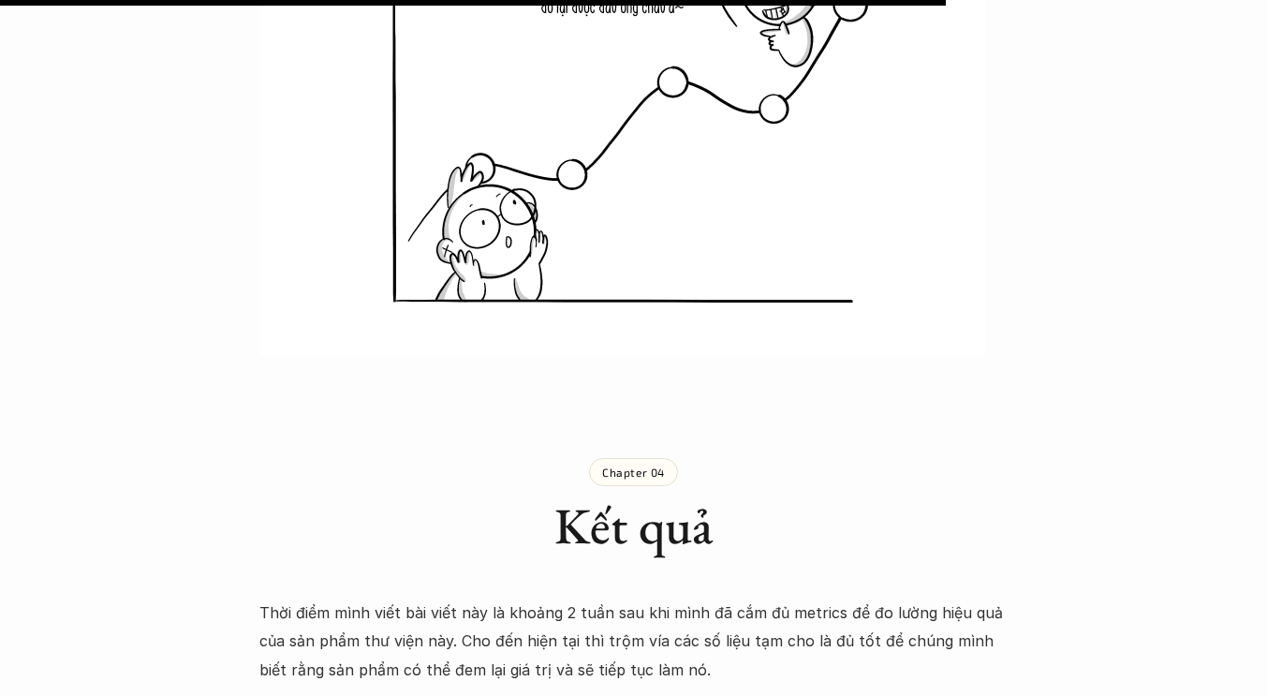
scroll to position [4963, 0]
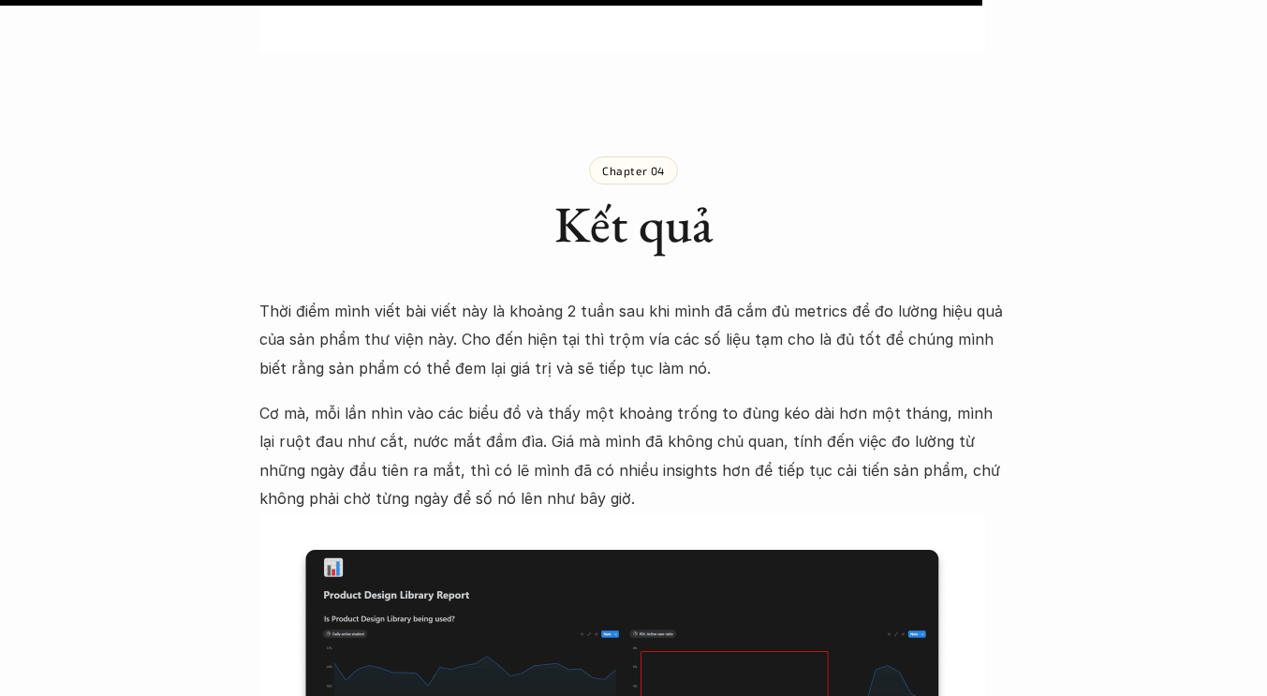
click at [357, 399] on p "Cơ mà, mỗi lần nhìn vào các biểu đồ và thấy một khoảng trống to đùng kéo dài hơ…" at bounding box center [633, 456] width 749 height 114
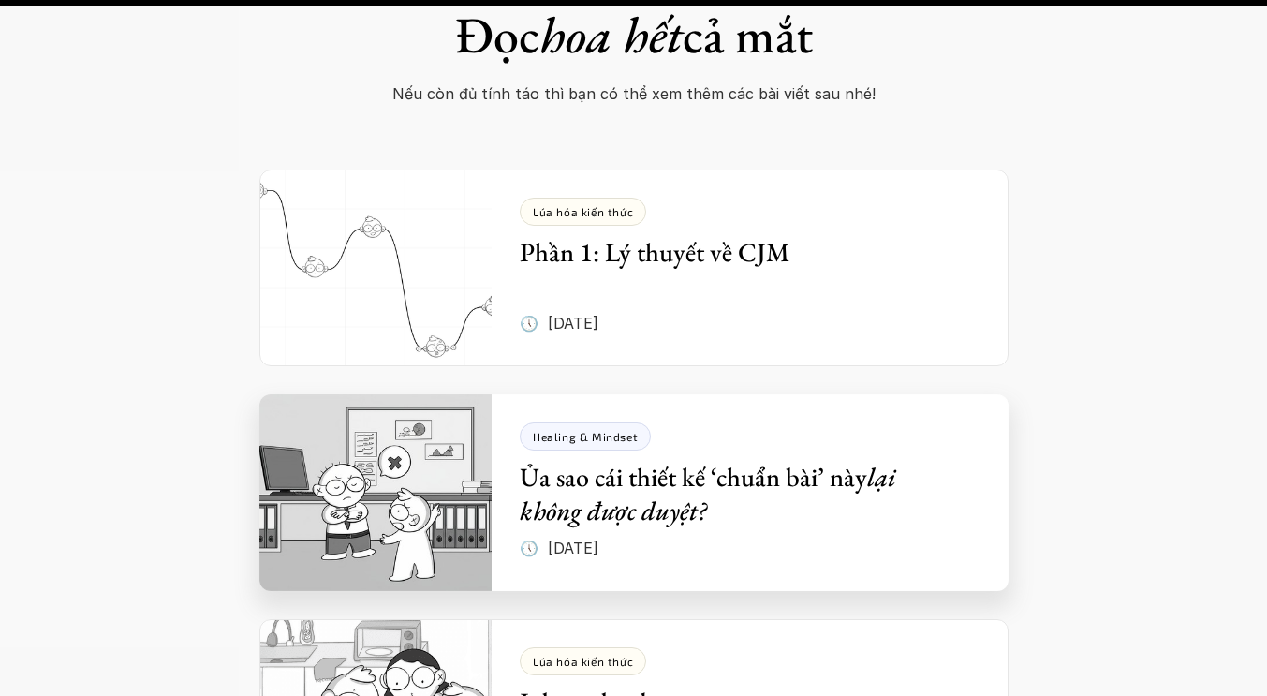
scroll to position [7451, 0]
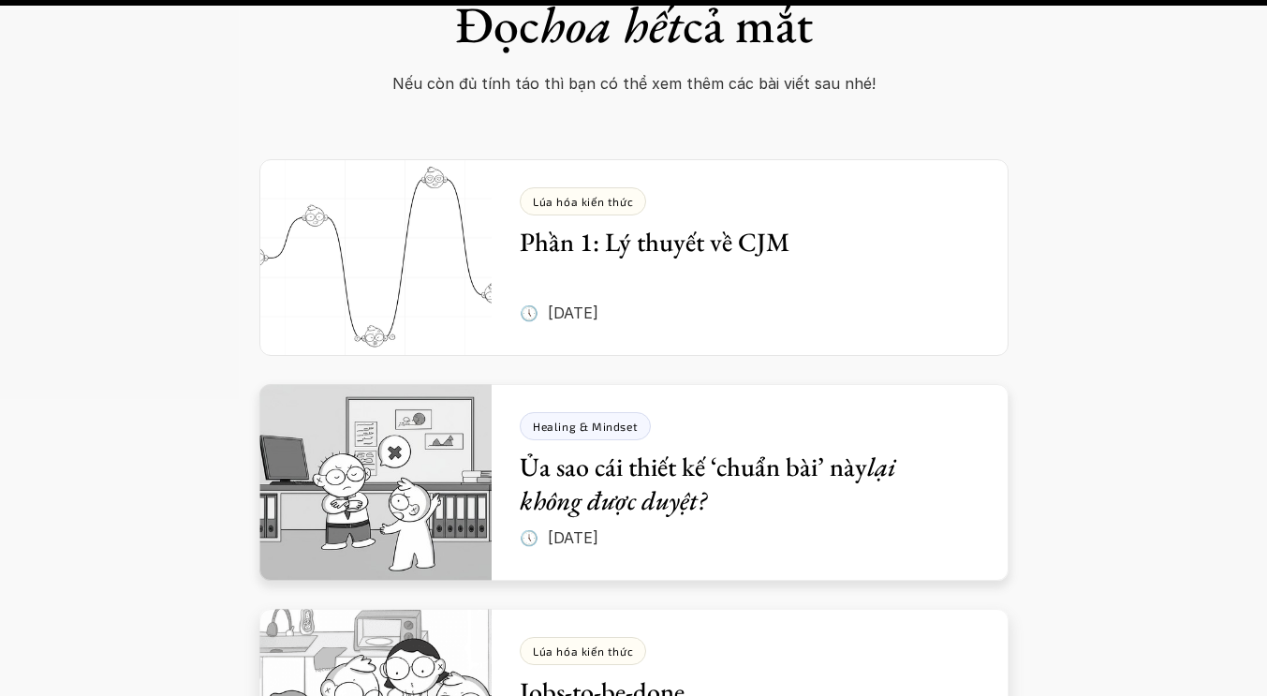
click at [169, 584] on div "Đọc hoa hết cả mắt Nếu còn đủ tính táo thì bạn có thể xem thêm các bài viết sau…" at bounding box center [633, 381] width 1267 height 998
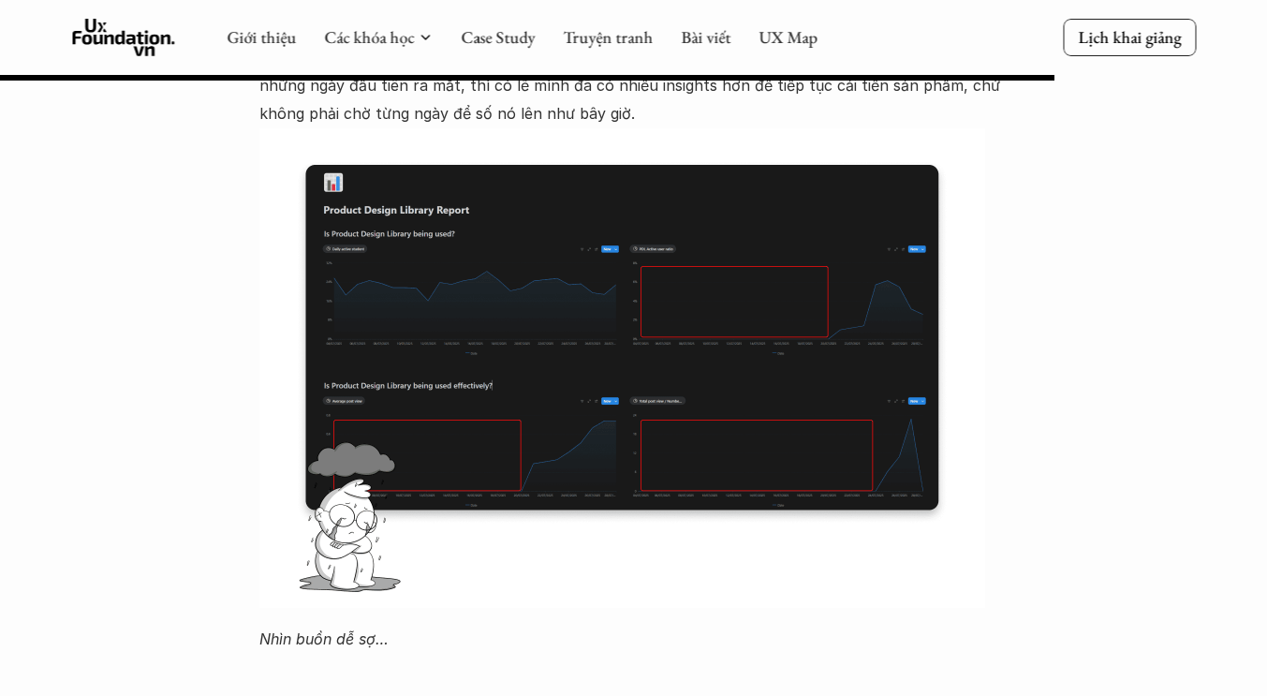
scroll to position [5324, 0]
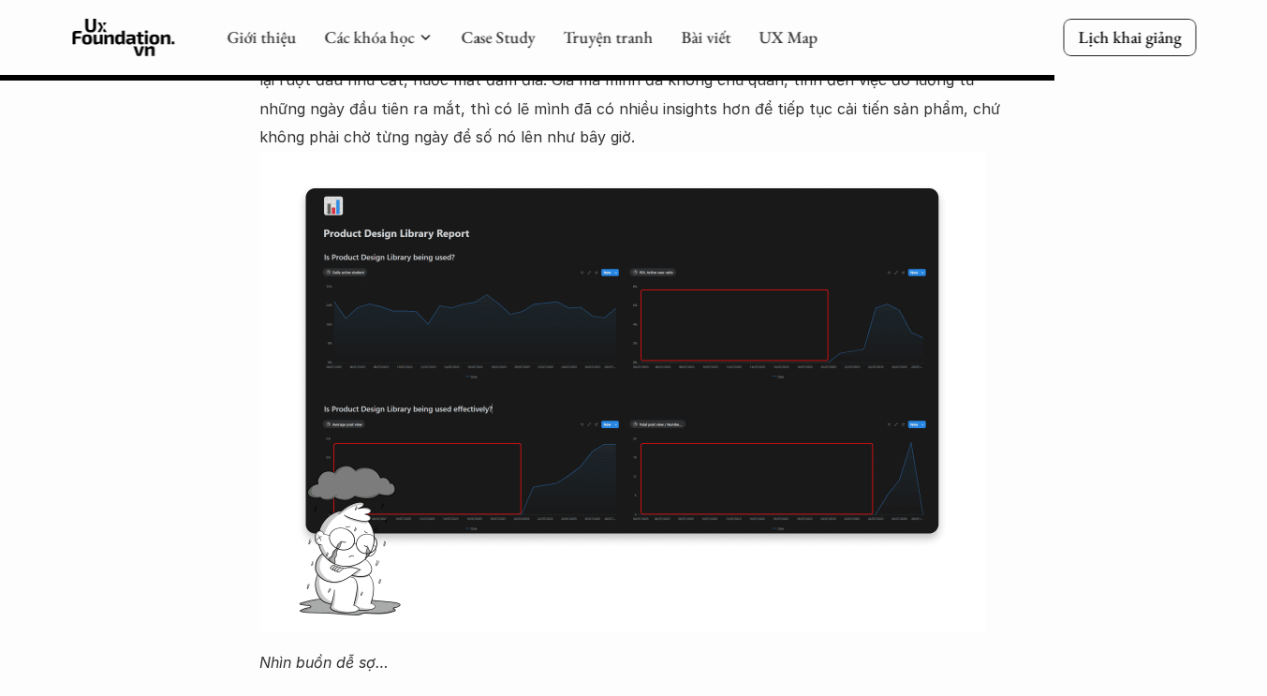
click at [123, 35] on use at bounding box center [123, 37] width 103 height 37
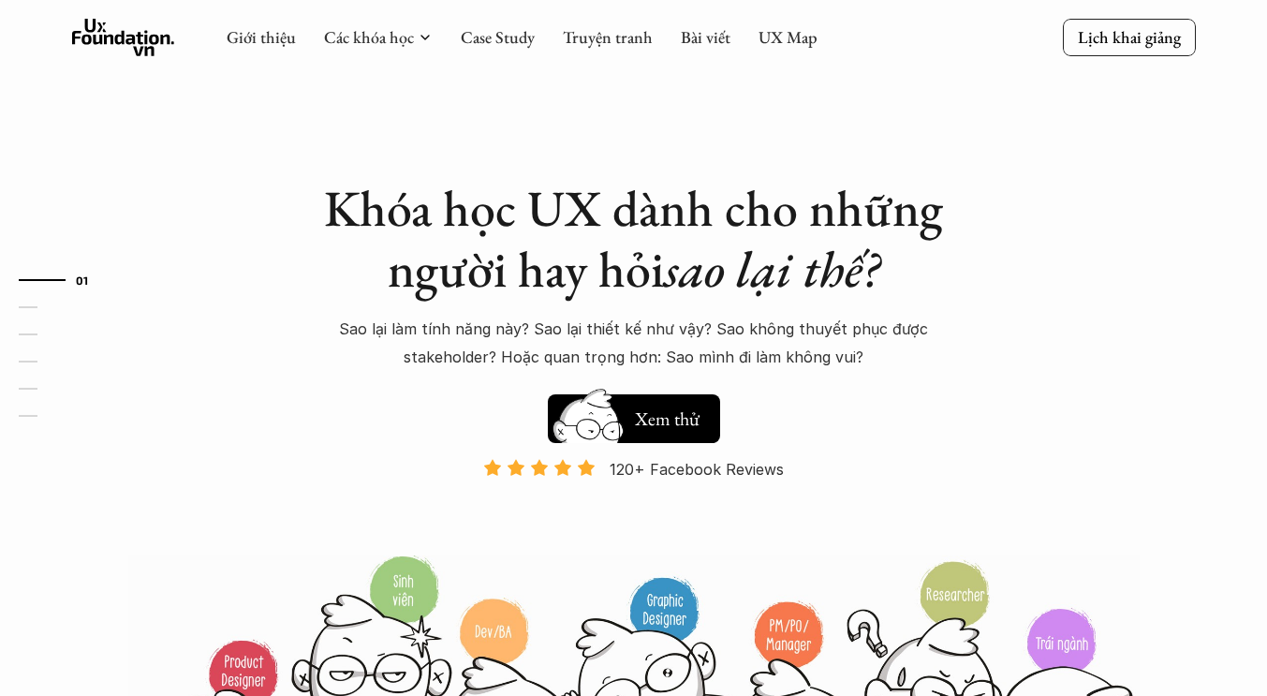
click at [226, 513] on div "Khóa học UX dành cho những người hay hỏi sao lại thế? Sao lại làm tính năng này…" at bounding box center [634, 428] width 1124 height 857
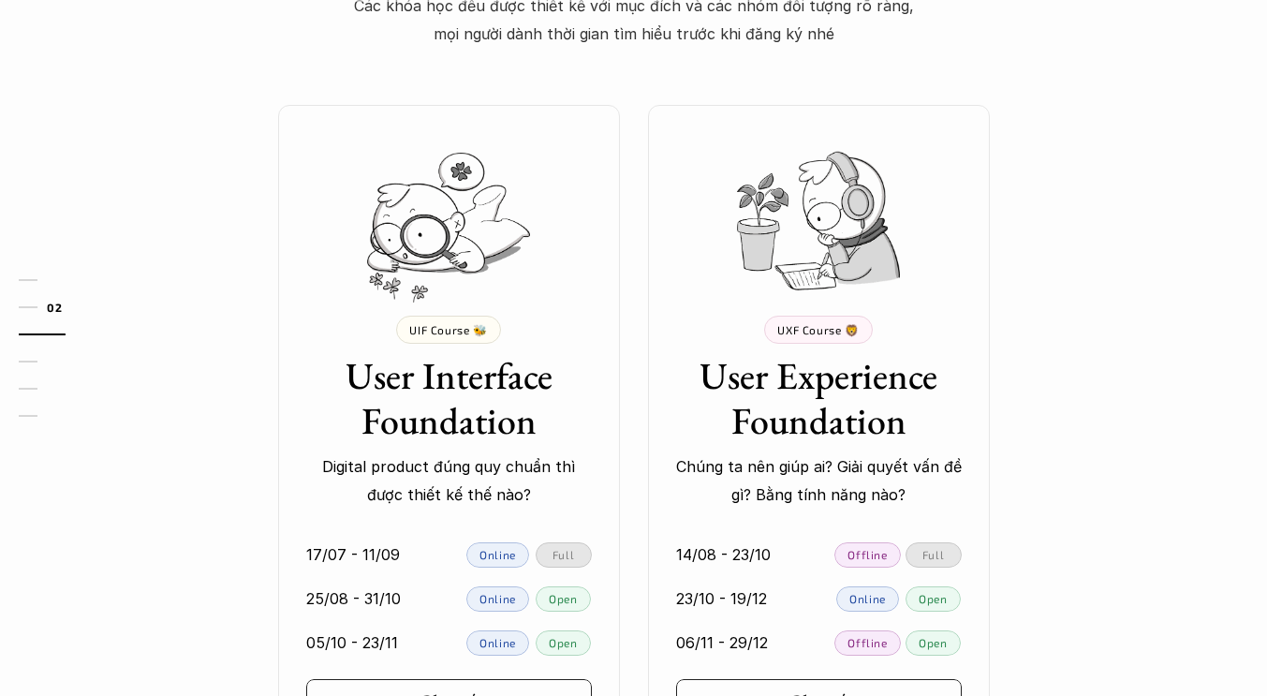
scroll to position [1581, 0]
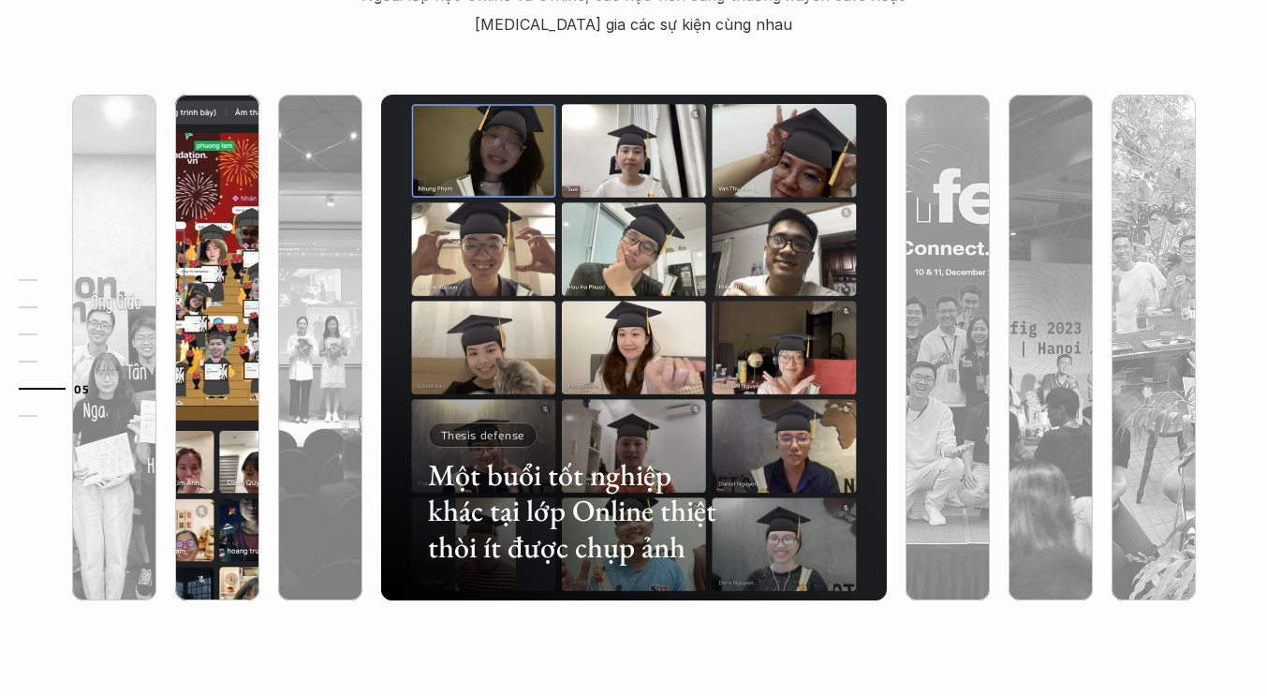
scroll to position [5622, 0]
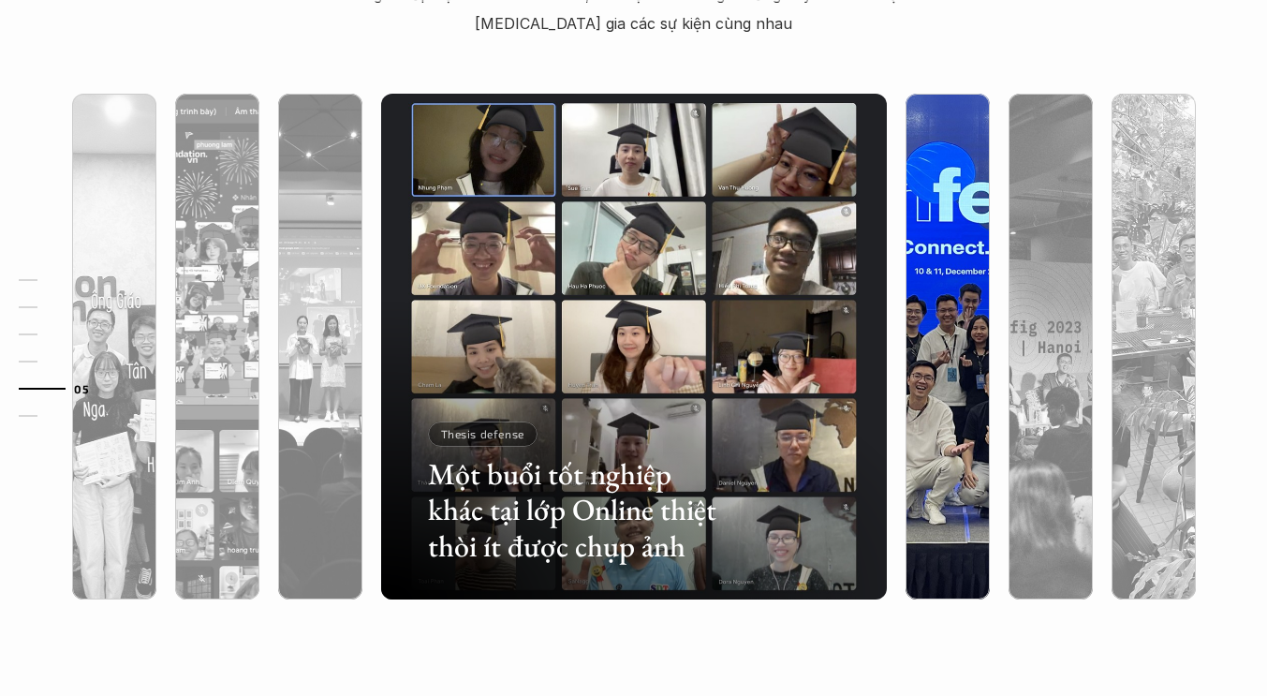
click at [966, 431] on div at bounding box center [1103, 489] width 302 height 136
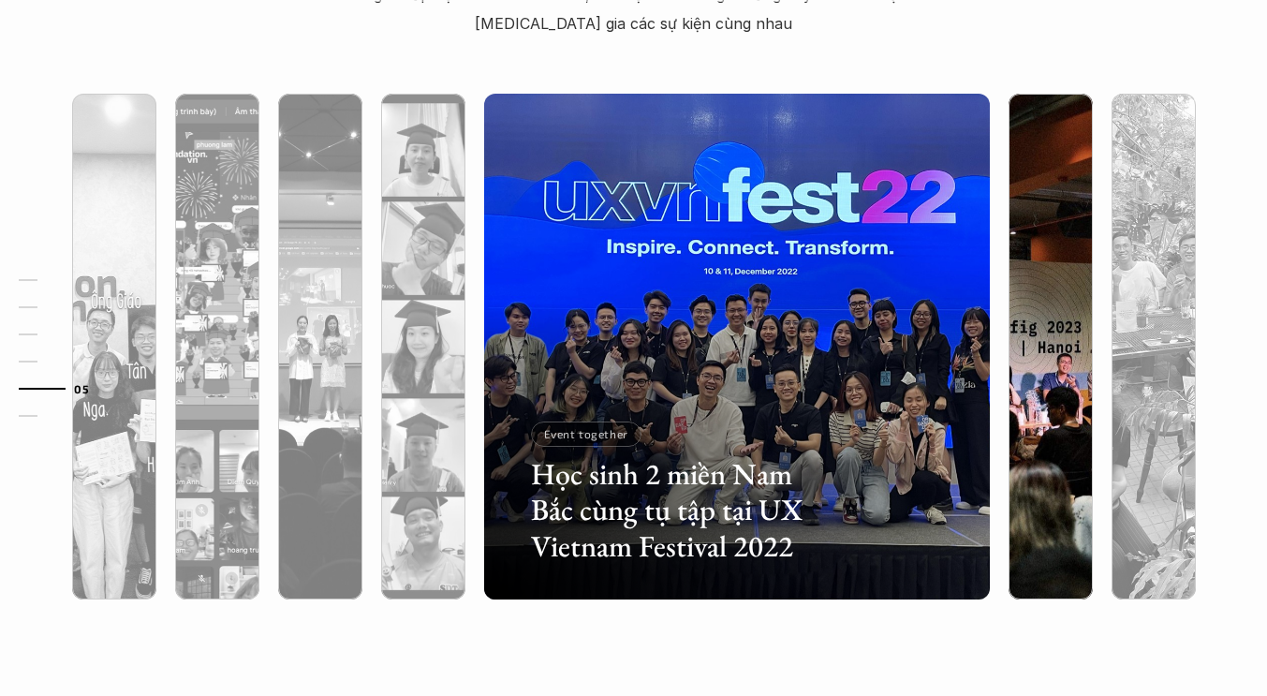
click at [1019, 449] on div at bounding box center [1050, 446] width 84 height 305
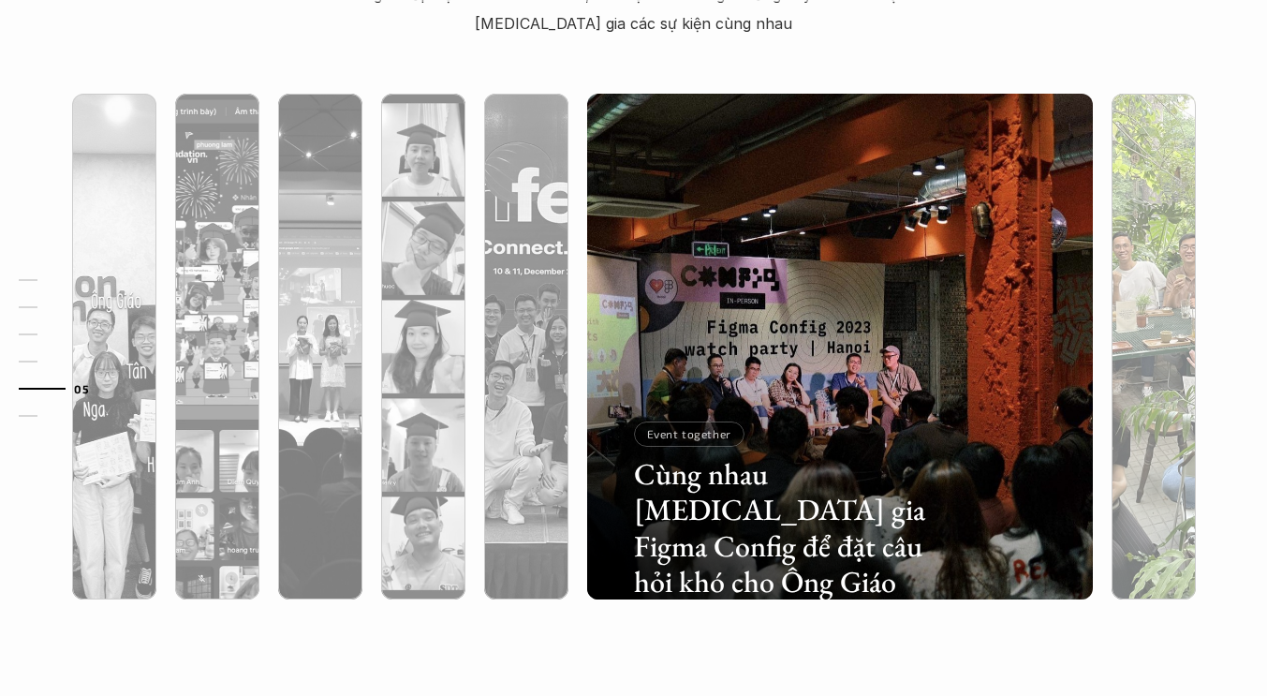
click at [1123, 467] on div at bounding box center [1153, 446] width 84 height 305
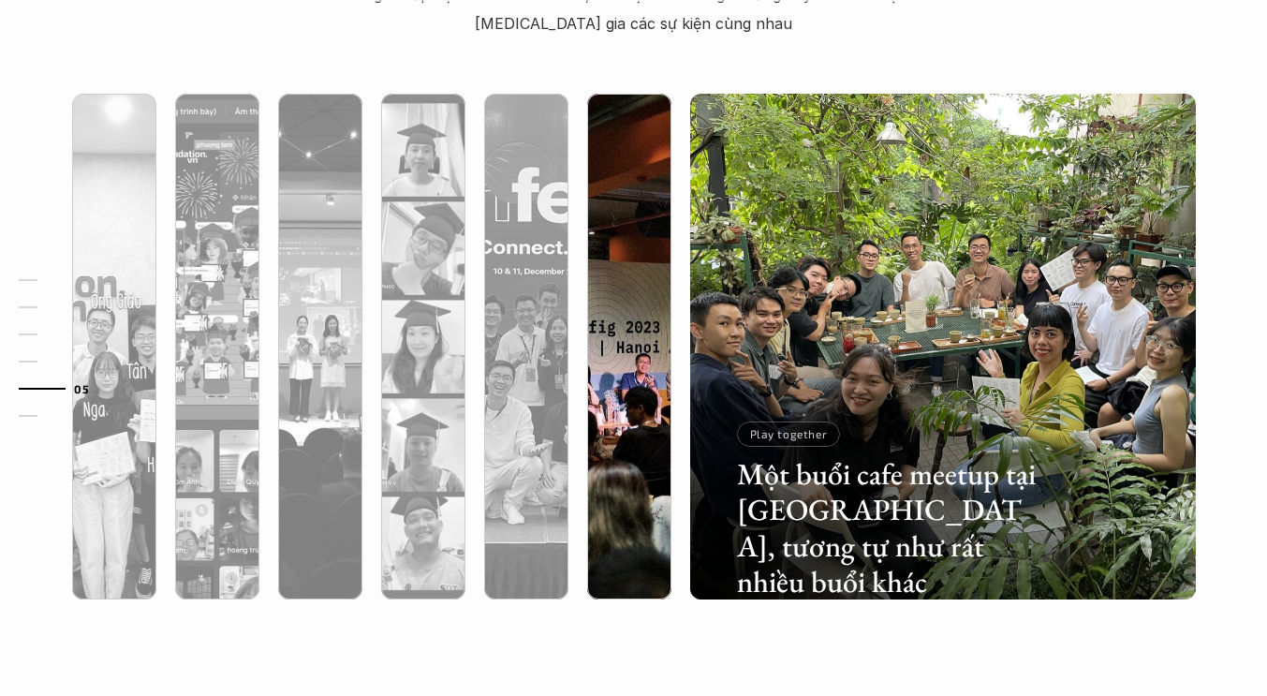
click at [668, 494] on div at bounding box center [785, 489] width 302 height 136
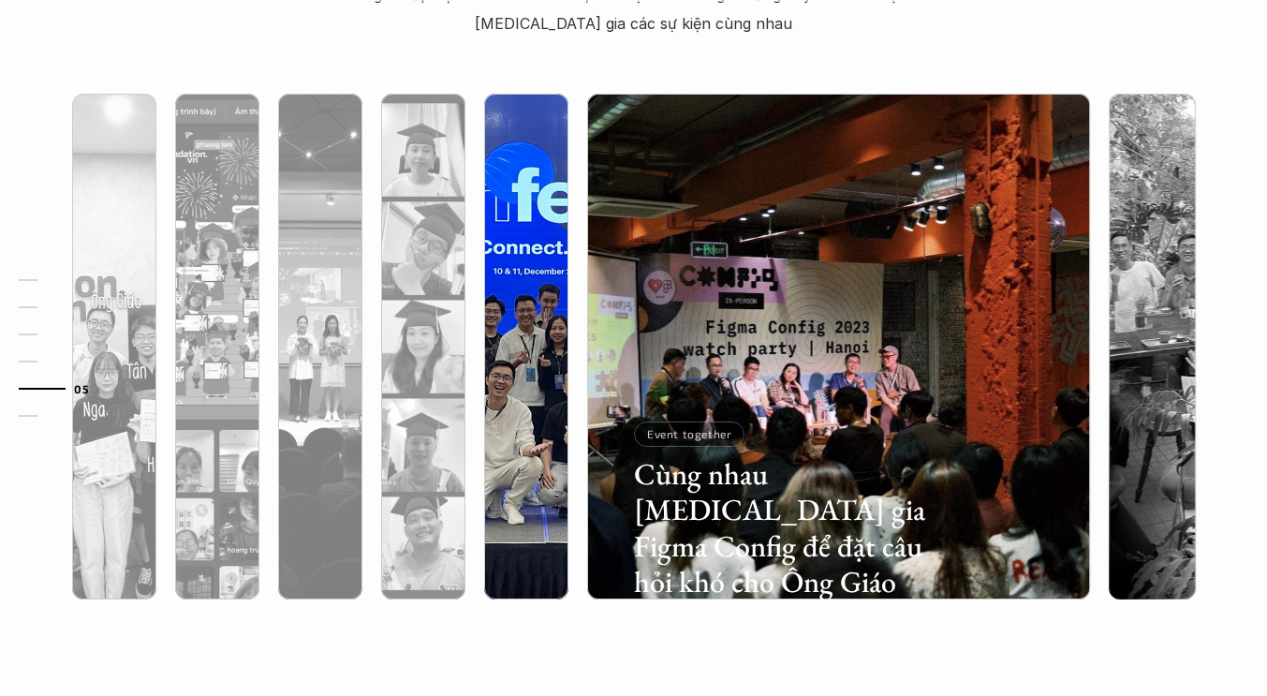
click at [537, 493] on div at bounding box center [682, 489] width 302 height 136
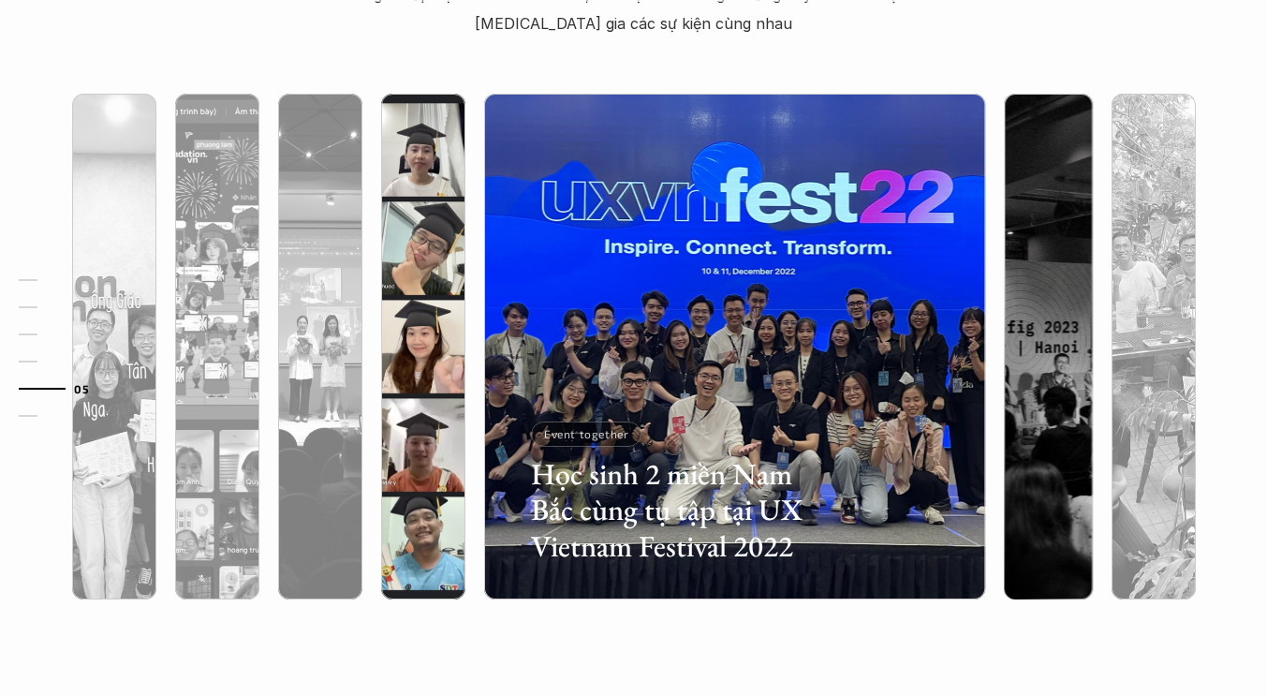
click at [436, 479] on div at bounding box center [579, 489] width 302 height 136
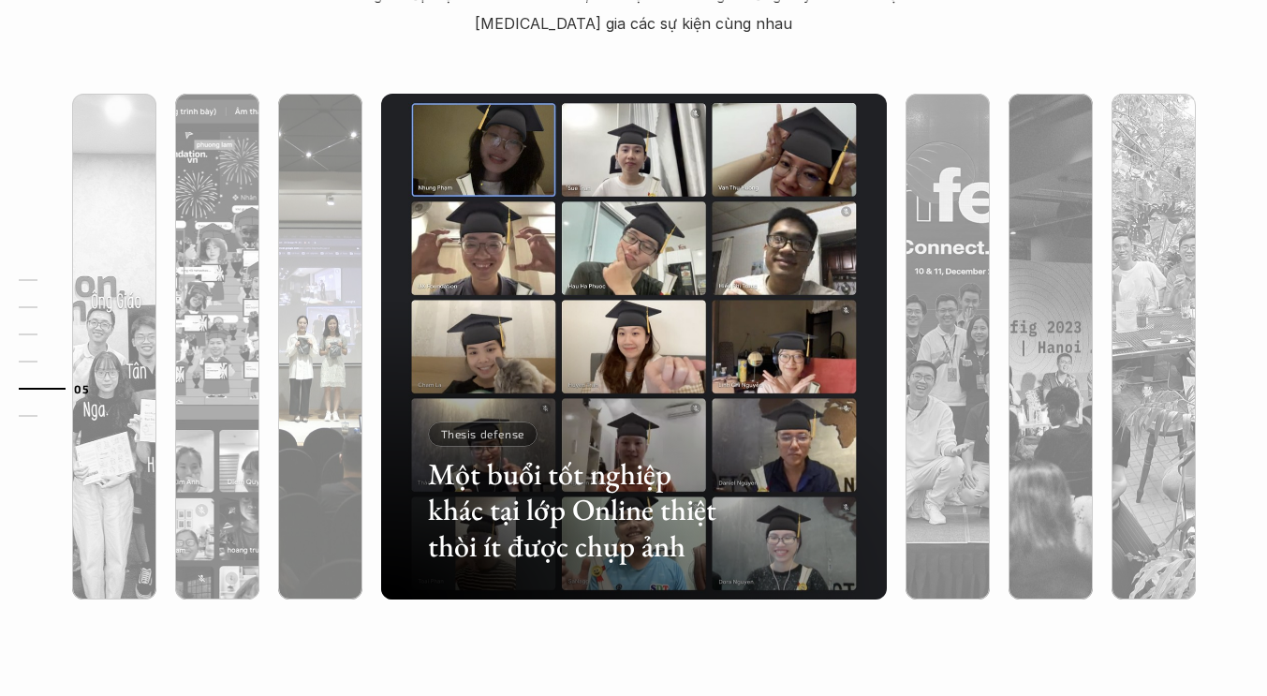
click at [327, 491] on div at bounding box center [476, 489] width 302 height 136
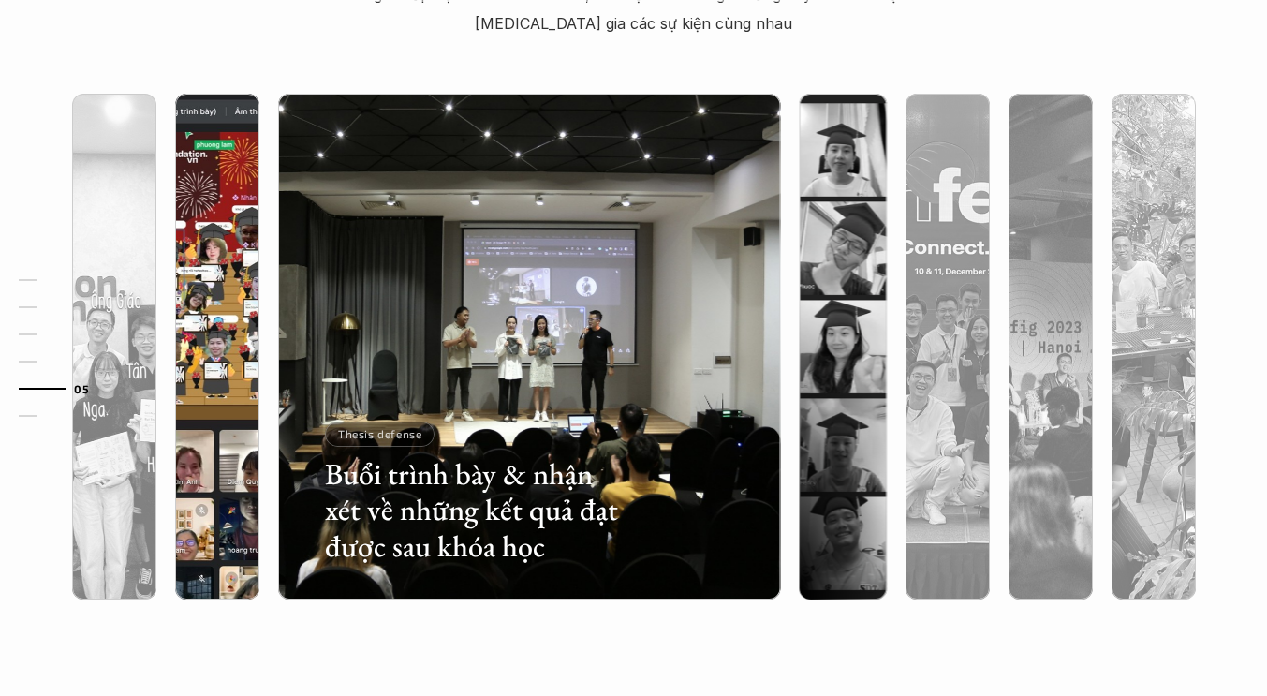
click at [228, 488] on div at bounding box center [373, 489] width 302 height 136
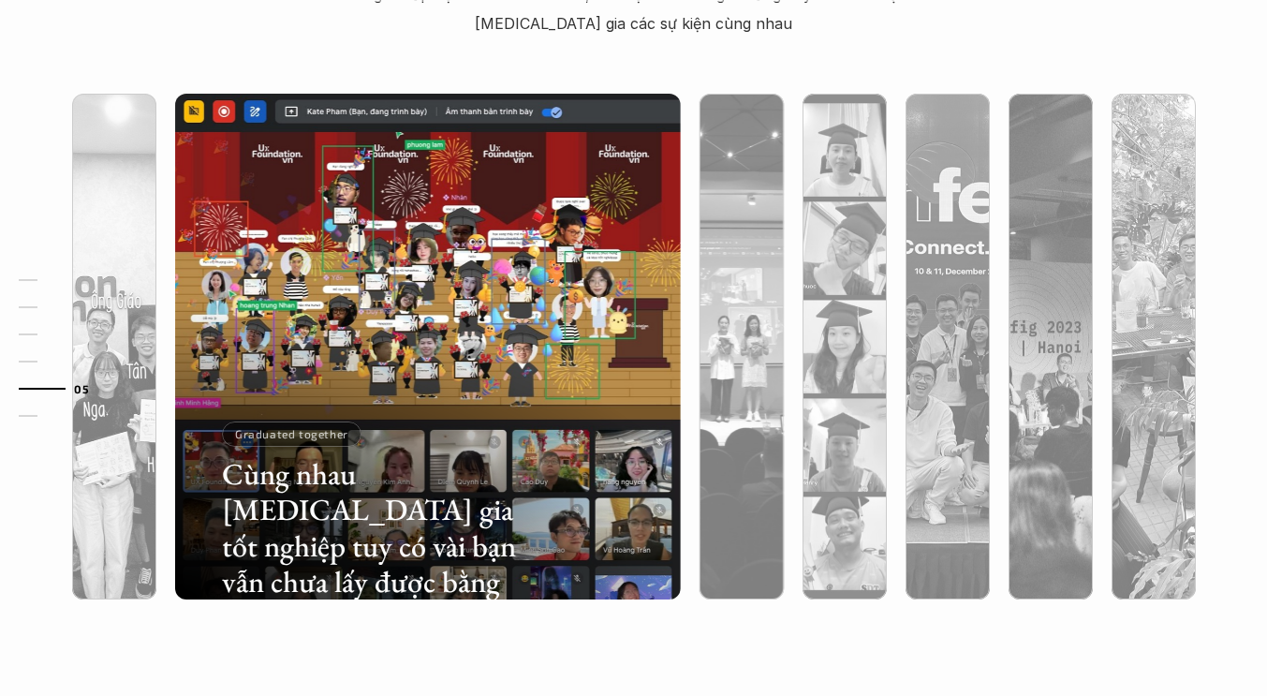
click at [125, 512] on div "01 02 03 04 05 06" at bounding box center [93, 348] width 187 height 696
click at [104, 520] on div "01 02 03 04 05 06" at bounding box center [93, 348] width 187 height 696
click at [116, 594] on div "01 02 03 04 05 06" at bounding box center [93, 348] width 187 height 696
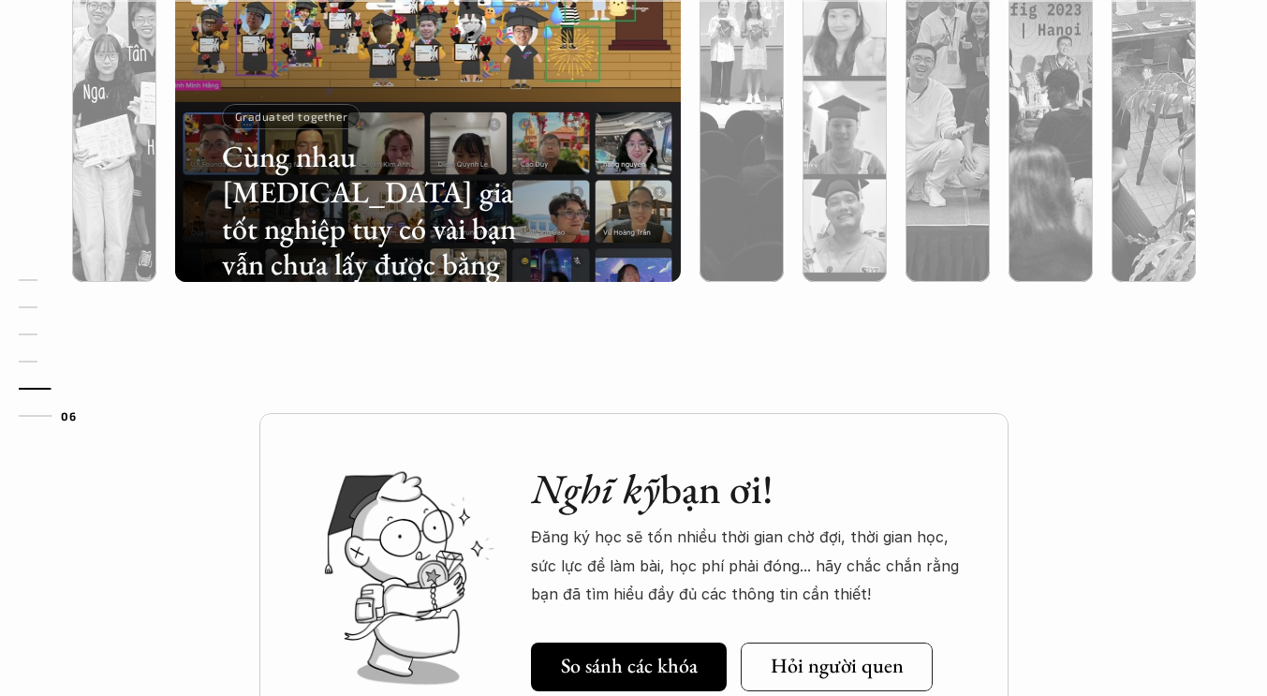
scroll to position [6220, 0]
